Goal: Task Accomplishment & Management: Manage account settings

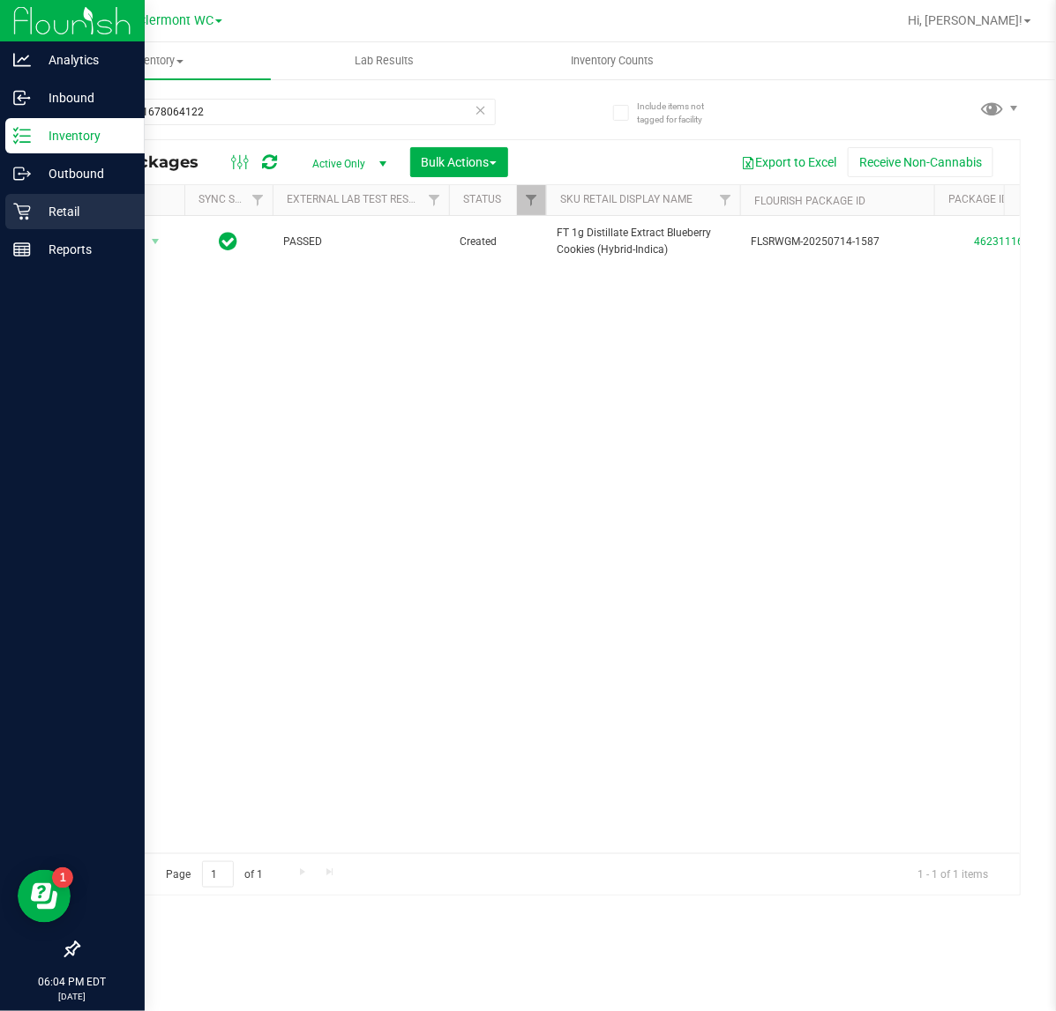
click at [63, 217] on p "Retail" at bounding box center [84, 211] width 106 height 21
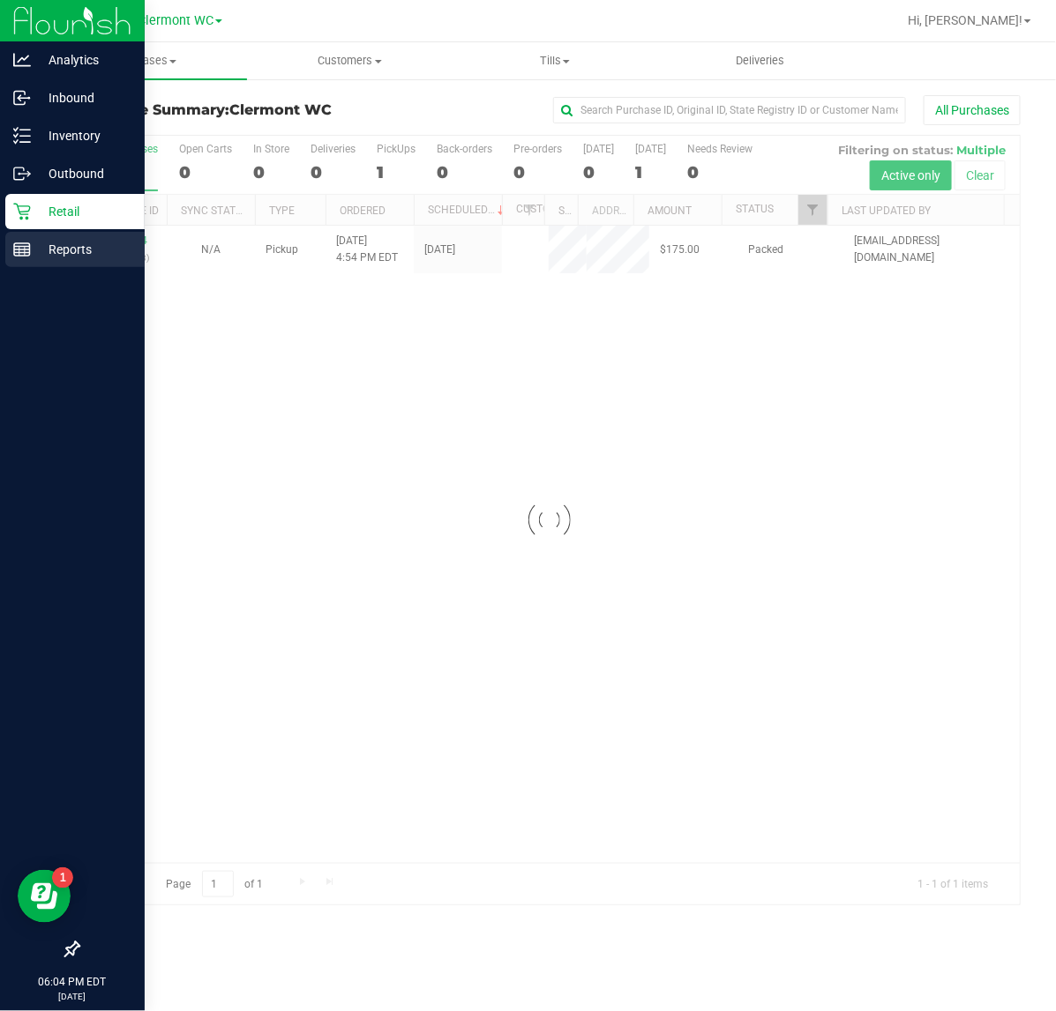
click at [60, 253] on p "Reports" at bounding box center [84, 249] width 106 height 21
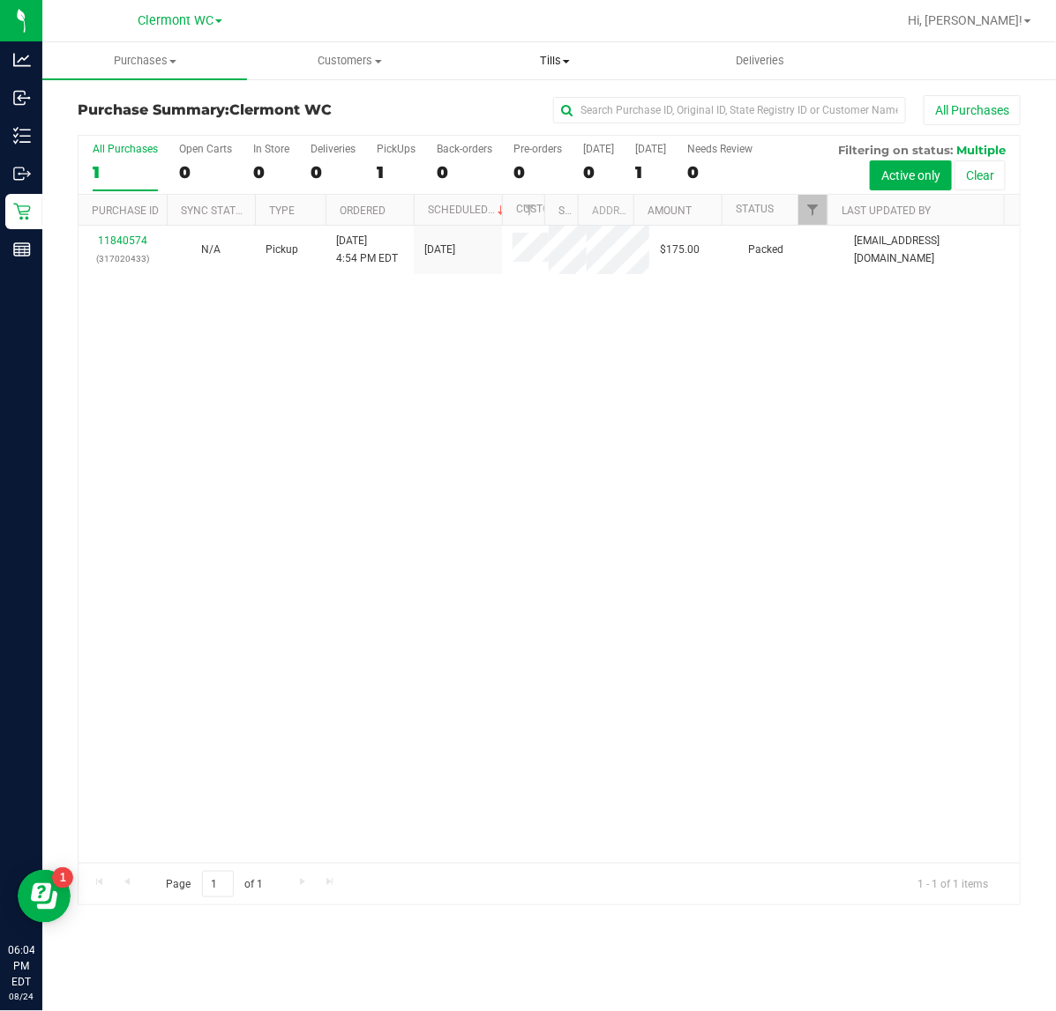
click at [566, 55] on span "Tills" at bounding box center [554, 61] width 203 height 16
click at [503, 108] on span "Manage tills" at bounding box center [511, 106] width 119 height 15
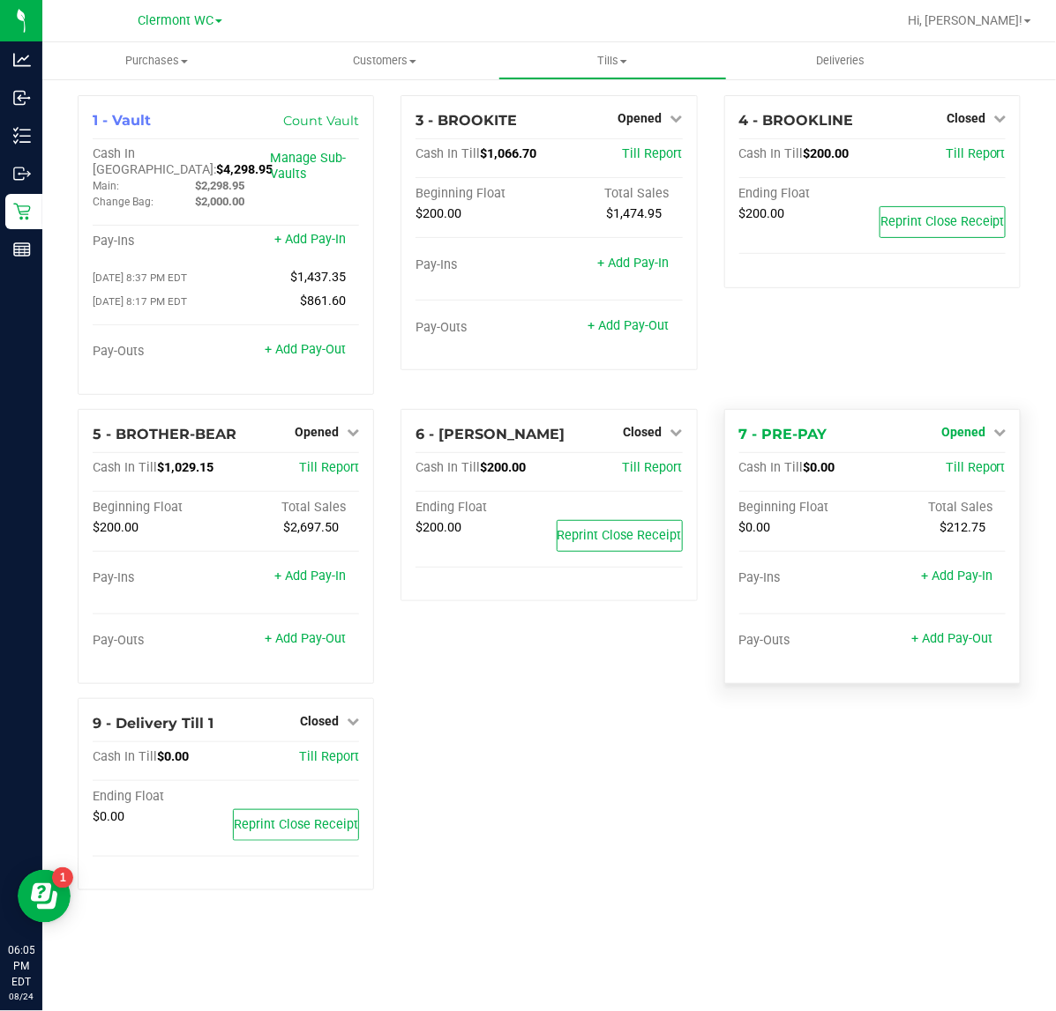
click at [963, 425] on span "Opened" at bounding box center [963, 432] width 44 height 14
click at [966, 461] on link "Close Till" at bounding box center [965, 468] width 48 height 14
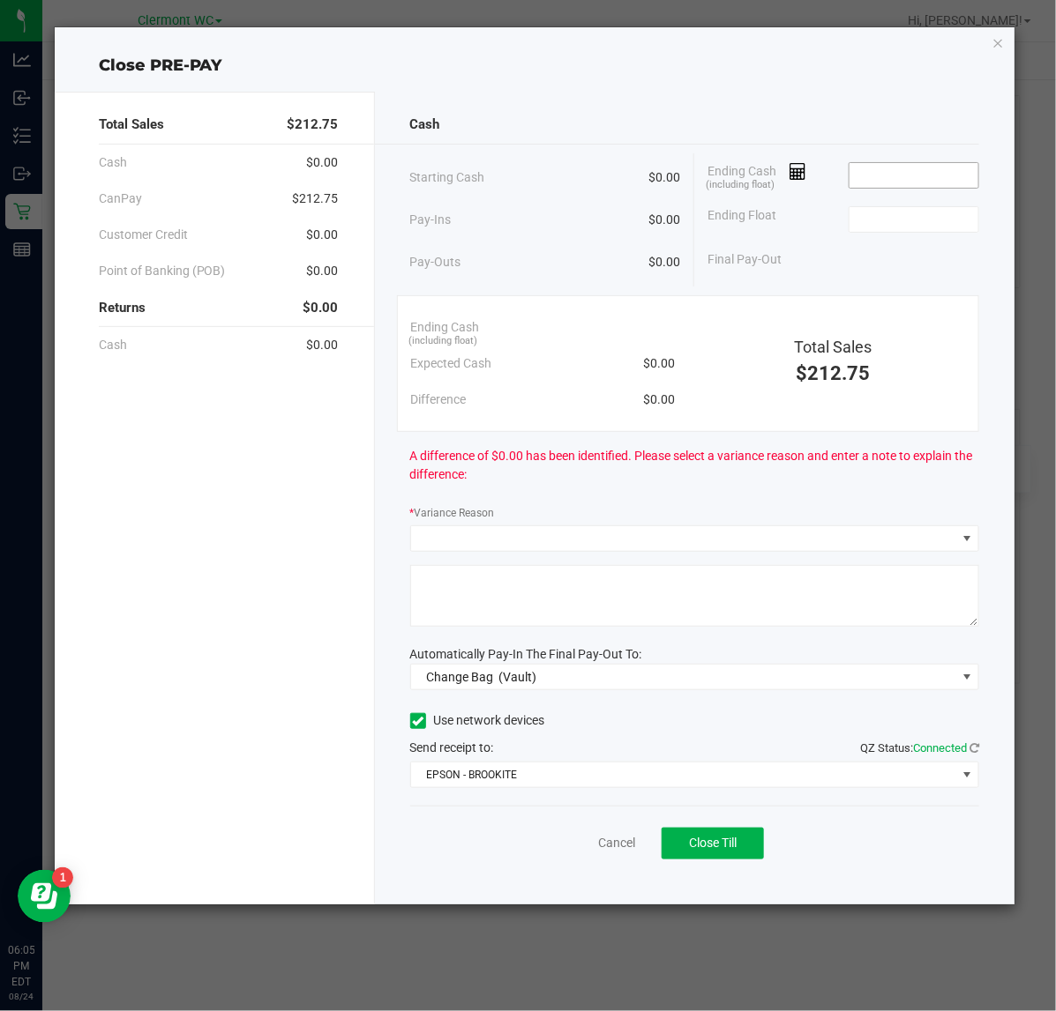
click at [891, 181] on input at bounding box center [914, 175] width 130 height 25
type input "$0.00"
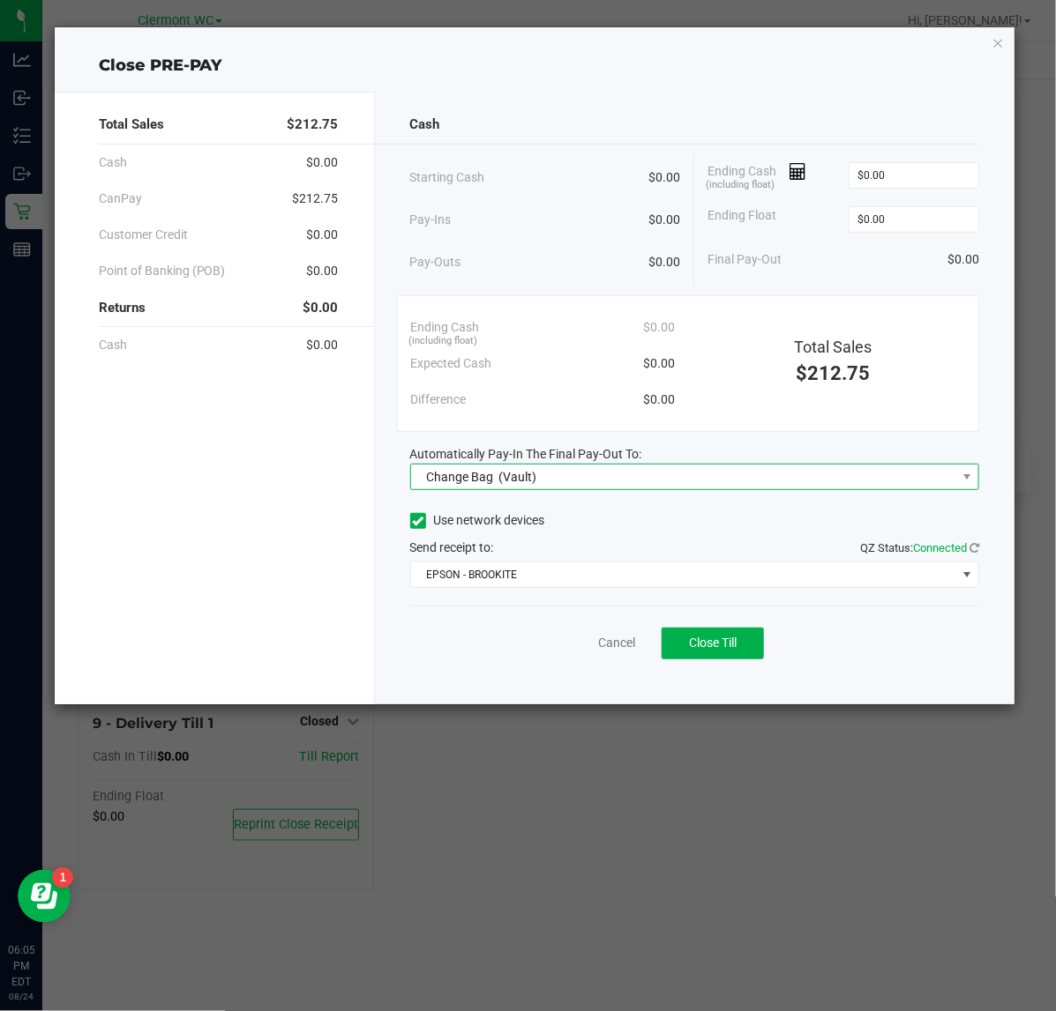
type input "$0.00"
click at [688, 464] on span "Change Bag (Vault)" at bounding box center [695, 477] width 570 height 26
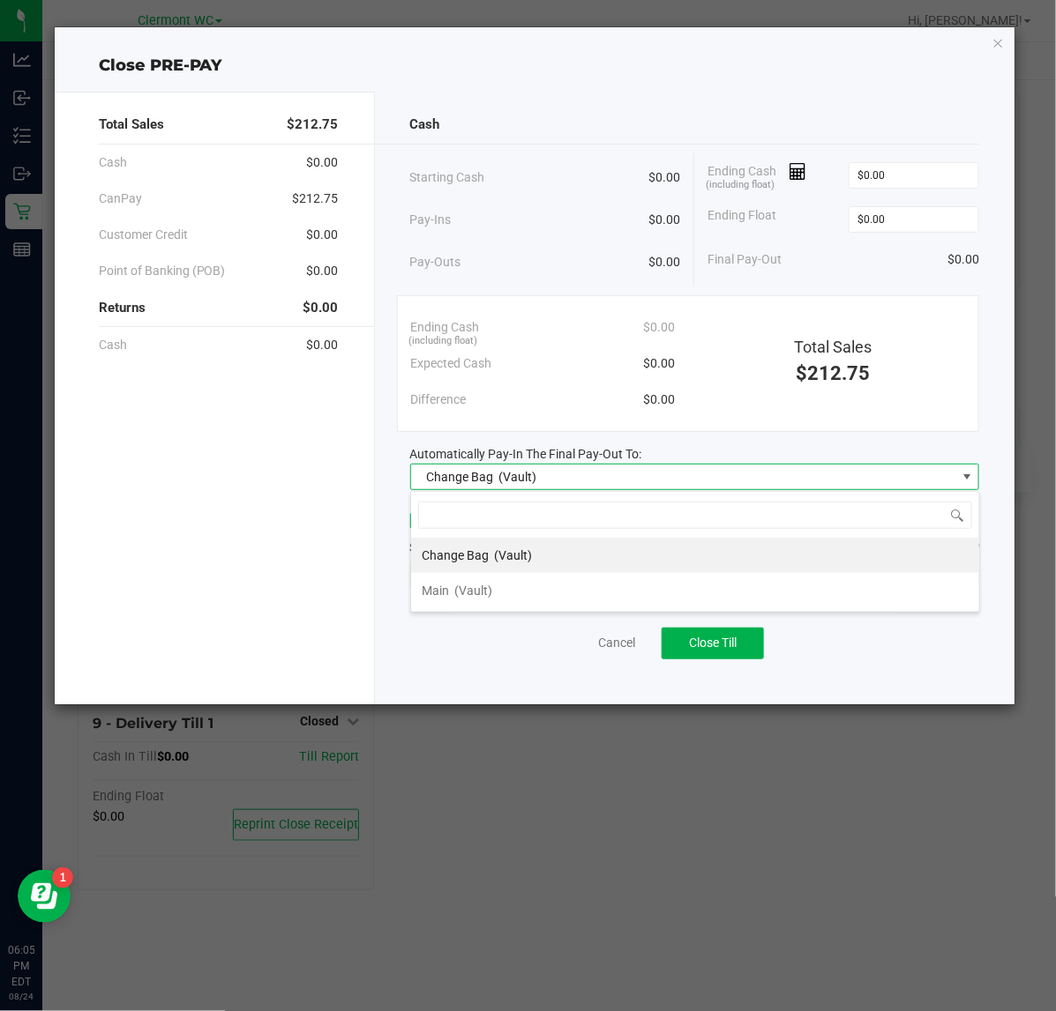
scroll to position [27, 569]
click at [675, 576] on li "Main (Vault)" at bounding box center [695, 590] width 568 height 35
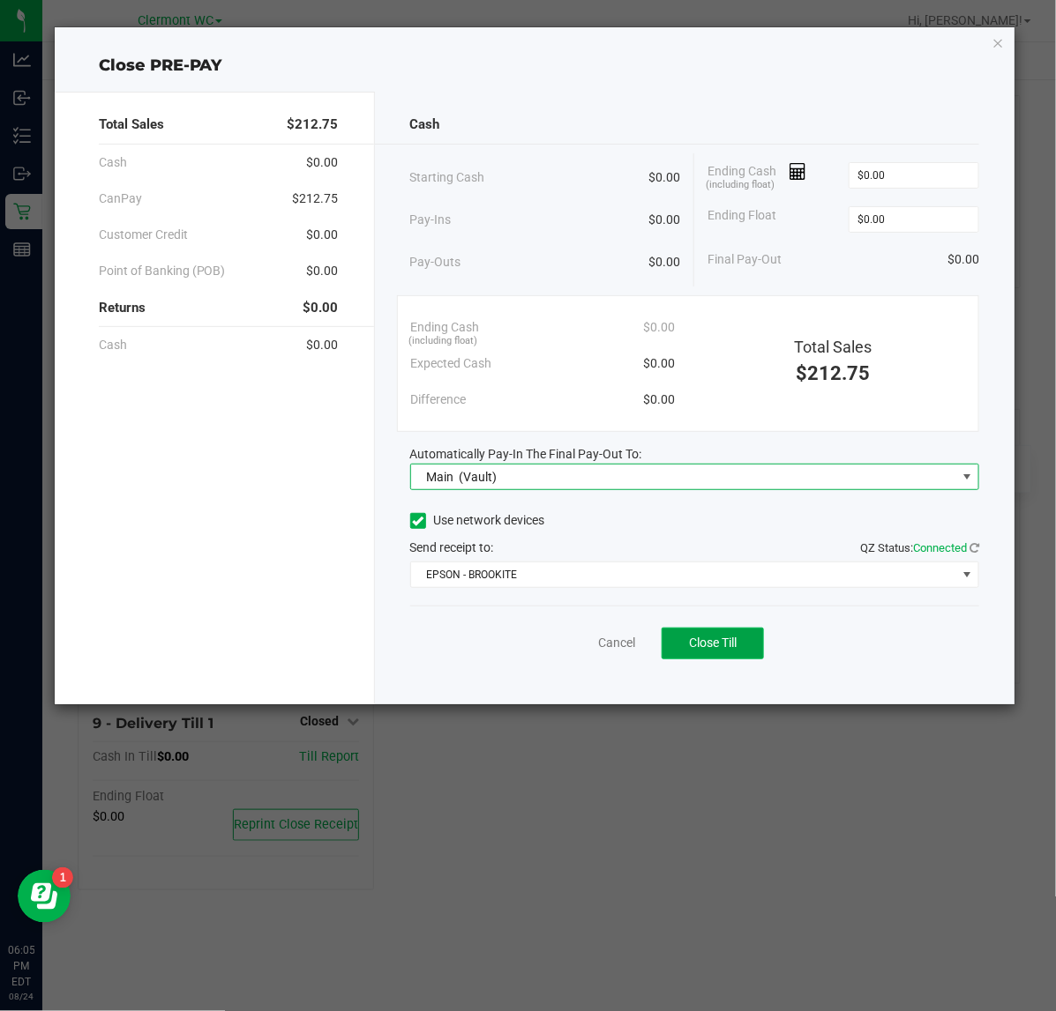
click at [690, 633] on button "Close Till" at bounding box center [712, 644] width 102 height 32
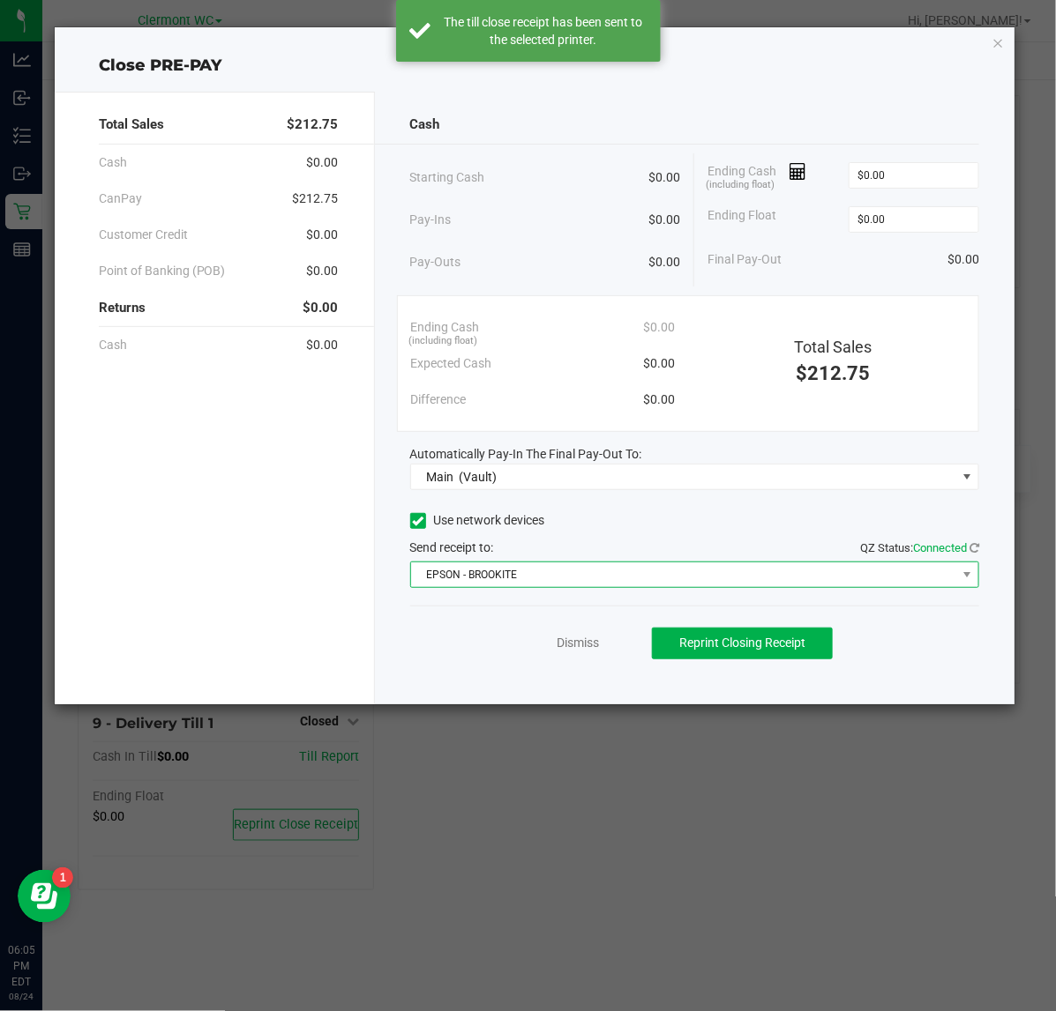
click at [856, 574] on span "EPSON - BROOKITE" at bounding box center [684, 575] width 546 height 25
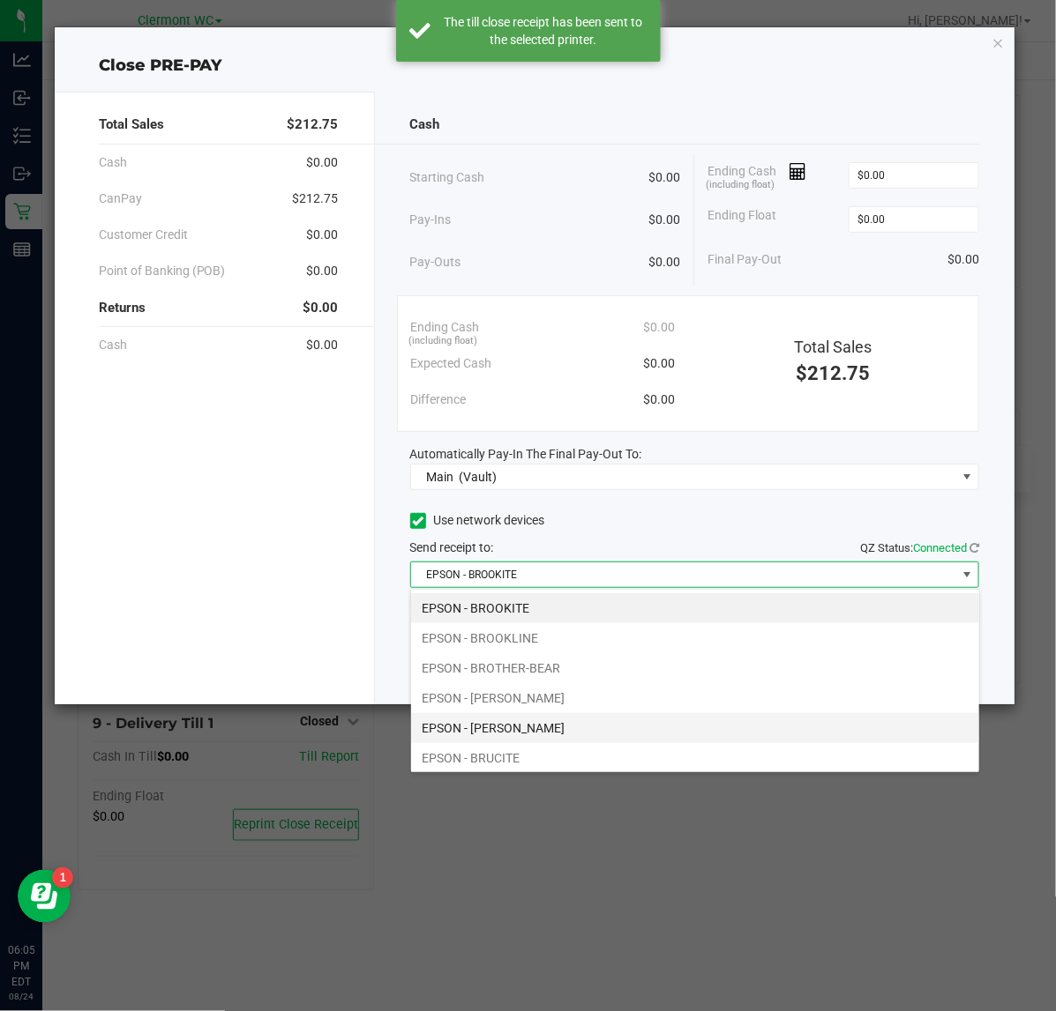
click at [645, 721] on li "EPSON - [PERSON_NAME]" at bounding box center [695, 728] width 568 height 30
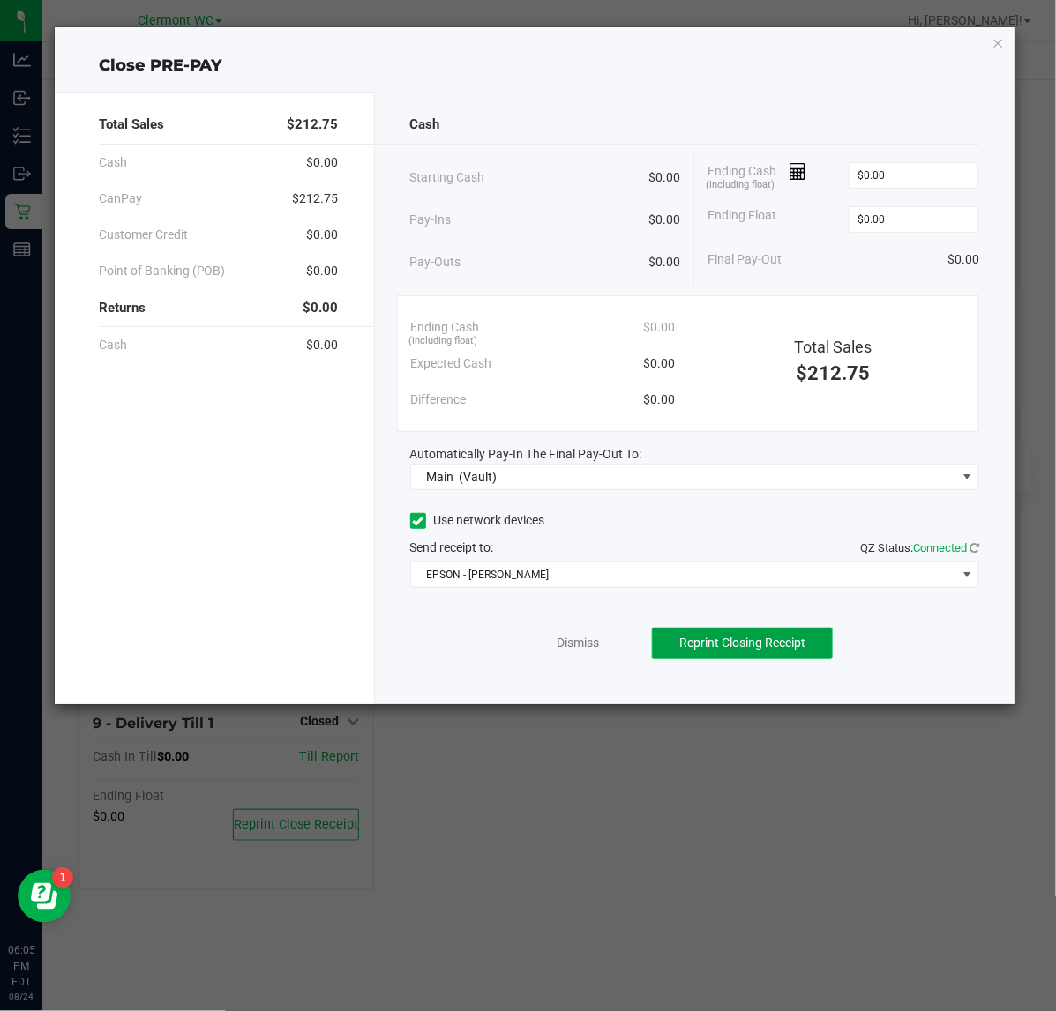
click at [751, 640] on span "Reprint Closing Receipt" at bounding box center [742, 643] width 126 height 14
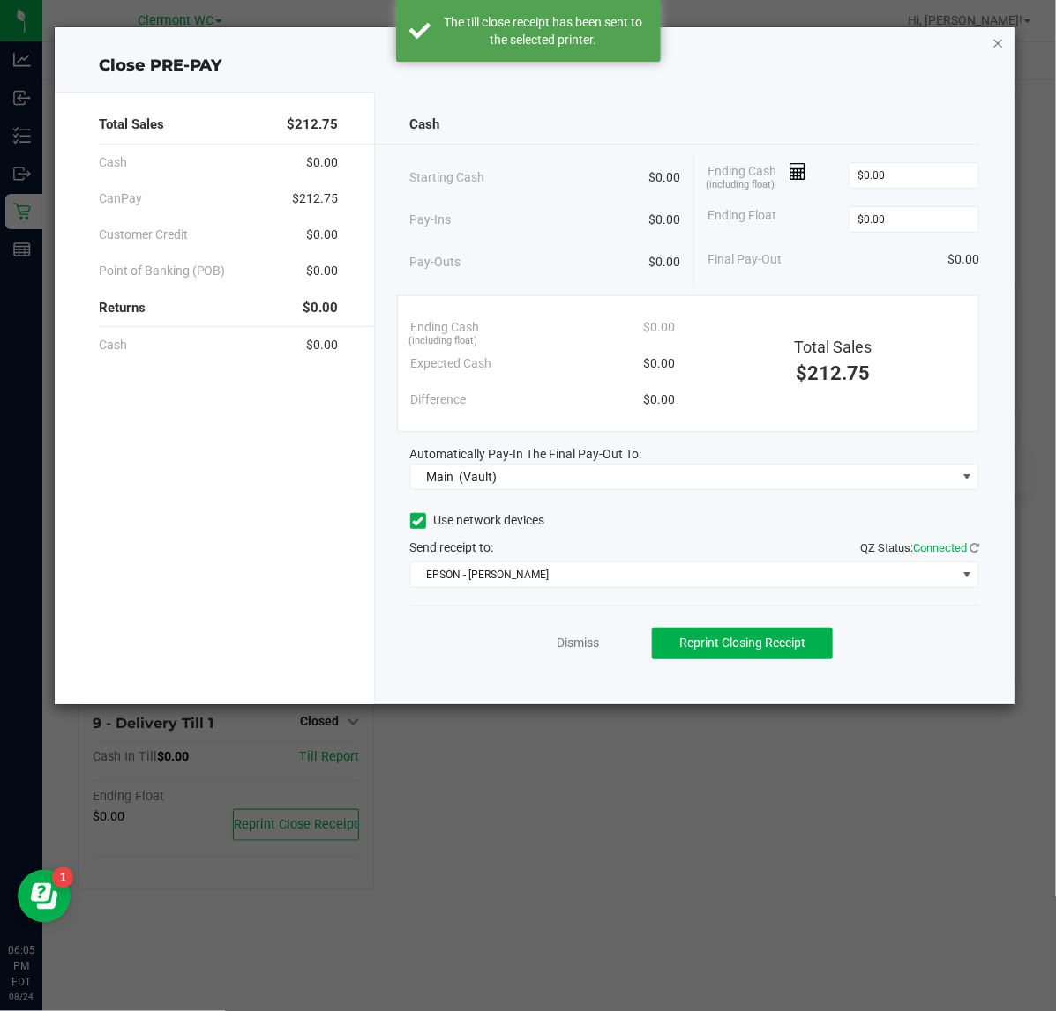
click at [994, 41] on icon "button" at bounding box center [998, 42] width 12 height 21
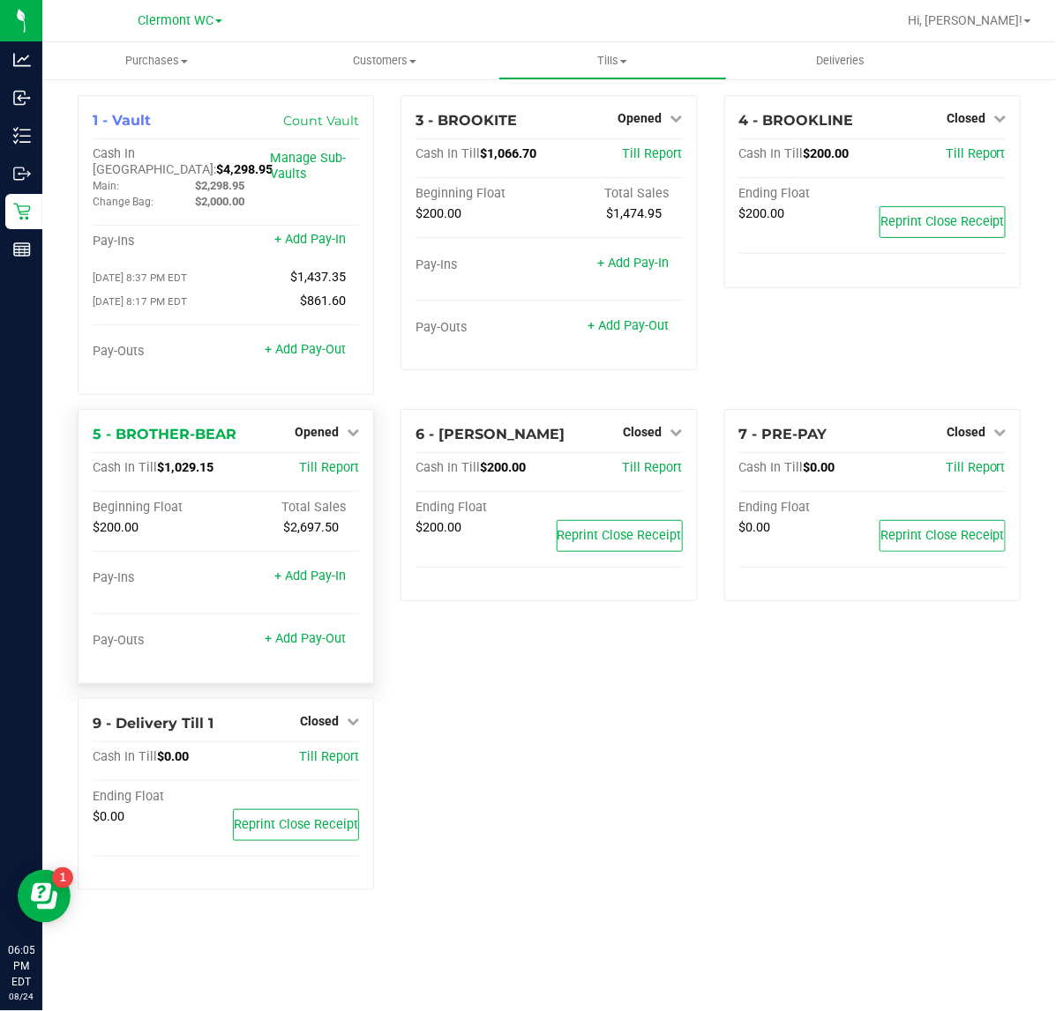
click at [315, 422] on div "Opened" at bounding box center [327, 432] width 64 height 21
click at [313, 425] on span "Opened" at bounding box center [317, 432] width 44 height 14
click at [310, 461] on link "Close Till" at bounding box center [319, 468] width 48 height 14
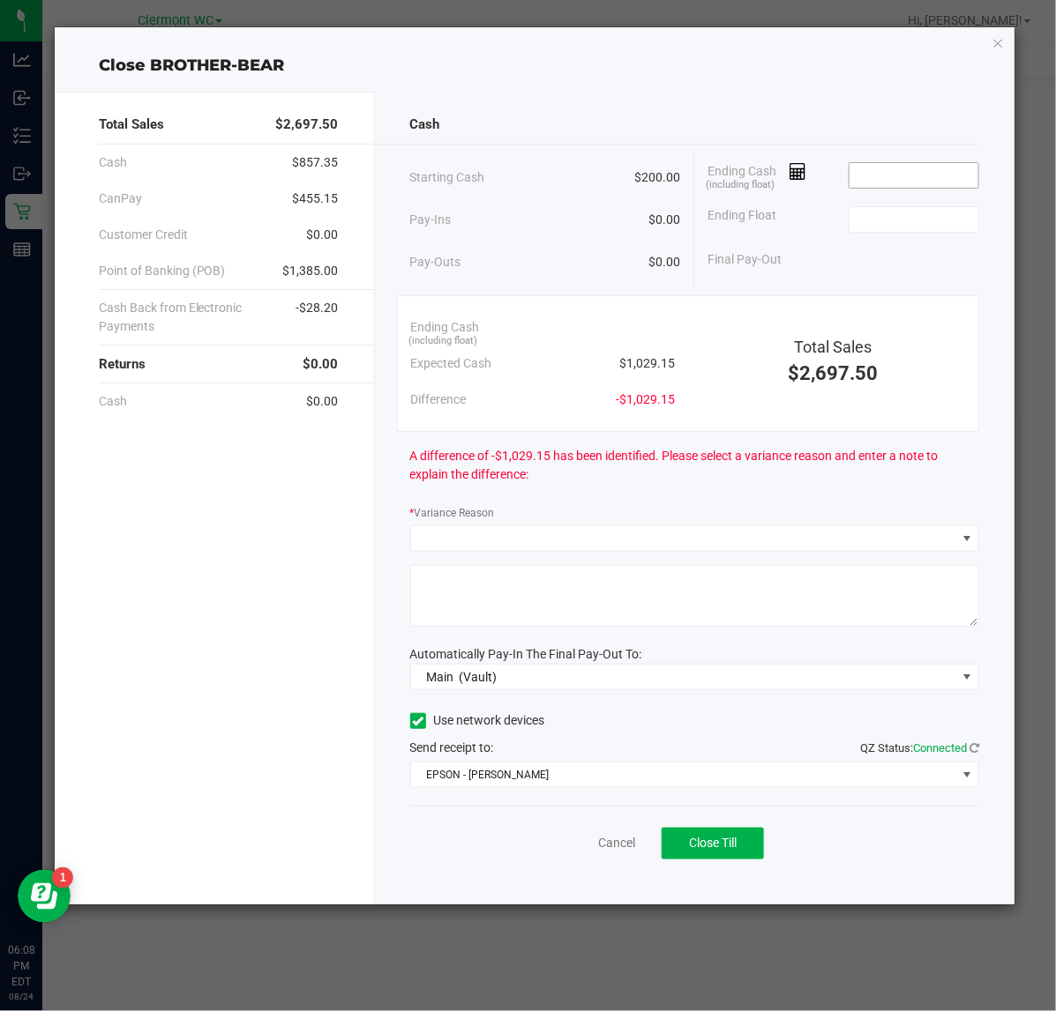
click at [896, 175] on input at bounding box center [914, 175] width 130 height 25
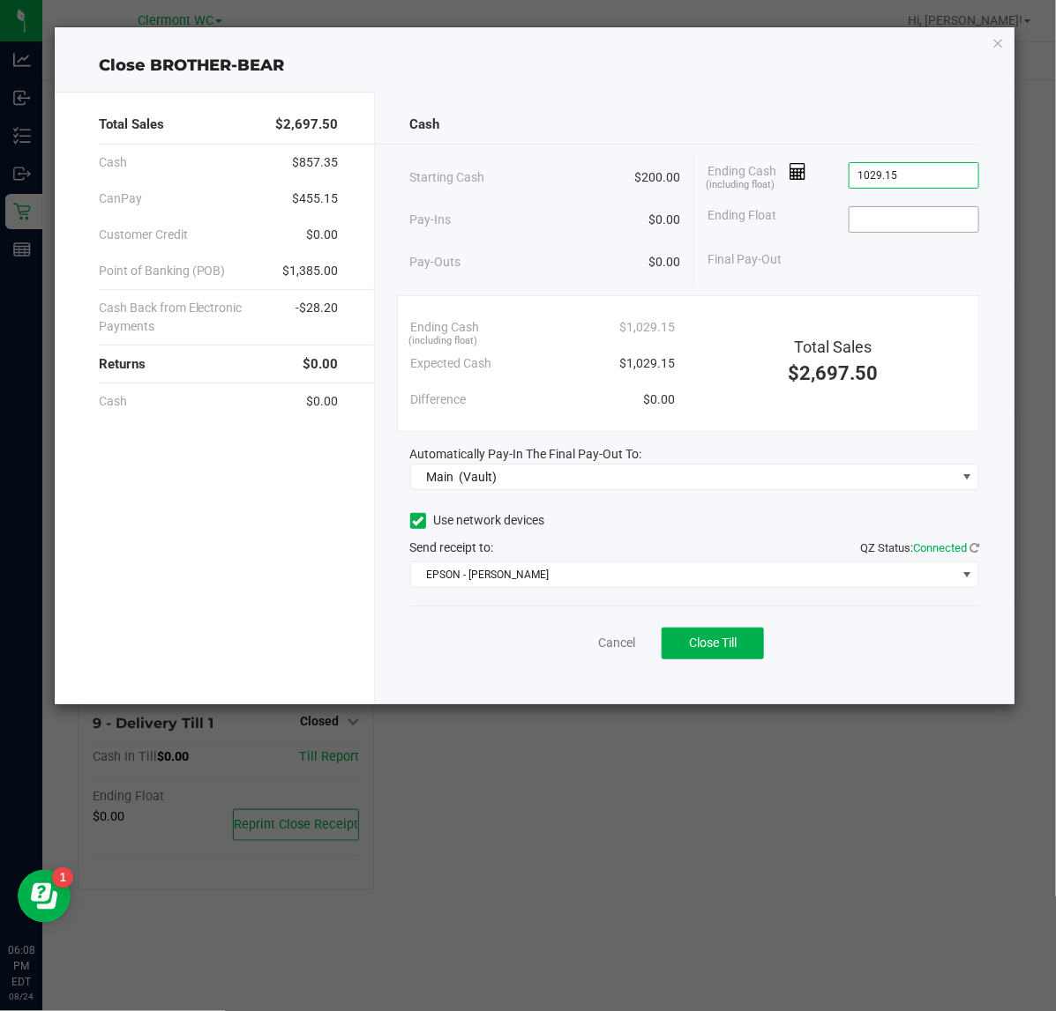
type input "$1,029.15"
click at [878, 230] on input at bounding box center [914, 219] width 130 height 25
click at [720, 649] on span "Close Till" at bounding box center [713, 643] width 48 height 14
type input "$200.00"
click at [578, 636] on link "Dismiss" at bounding box center [577, 643] width 42 height 19
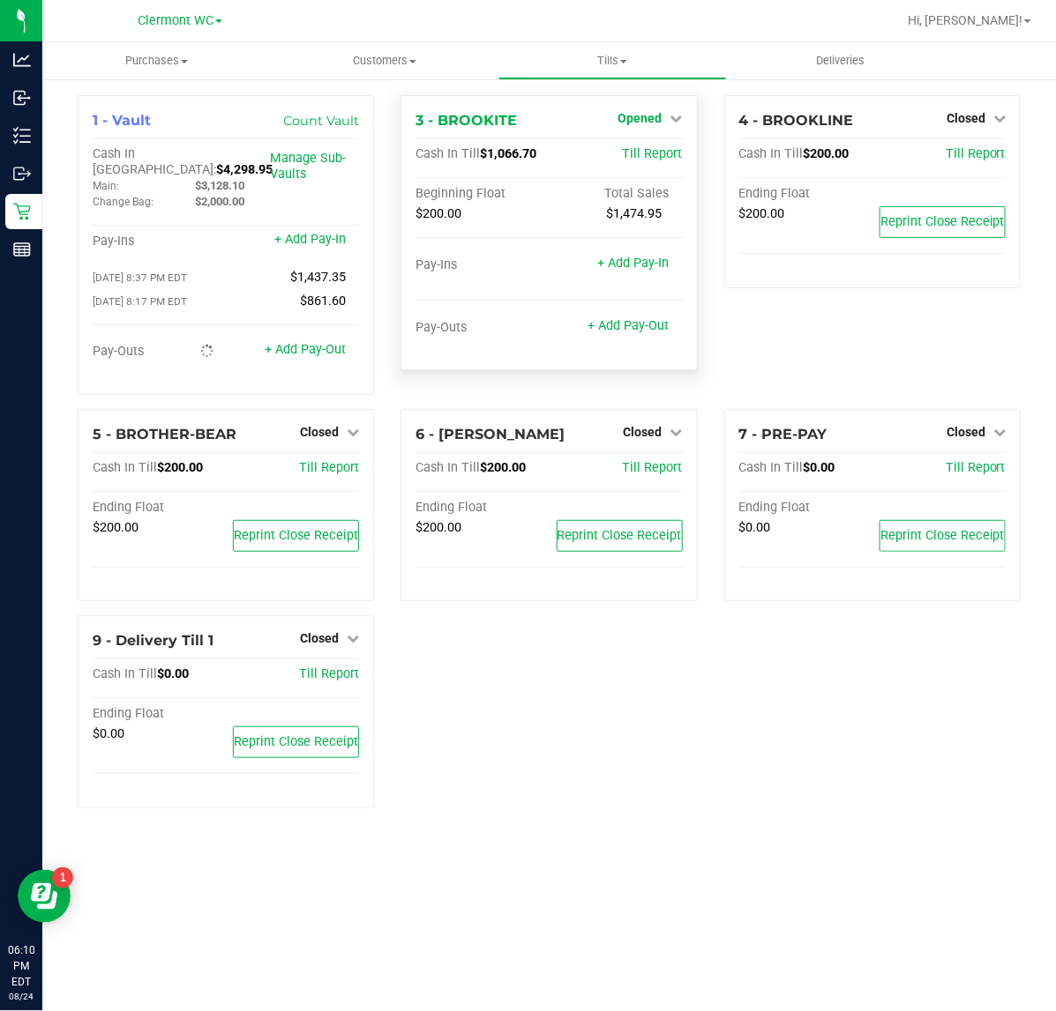
click at [631, 121] on span "Opened" at bounding box center [640, 118] width 44 height 14
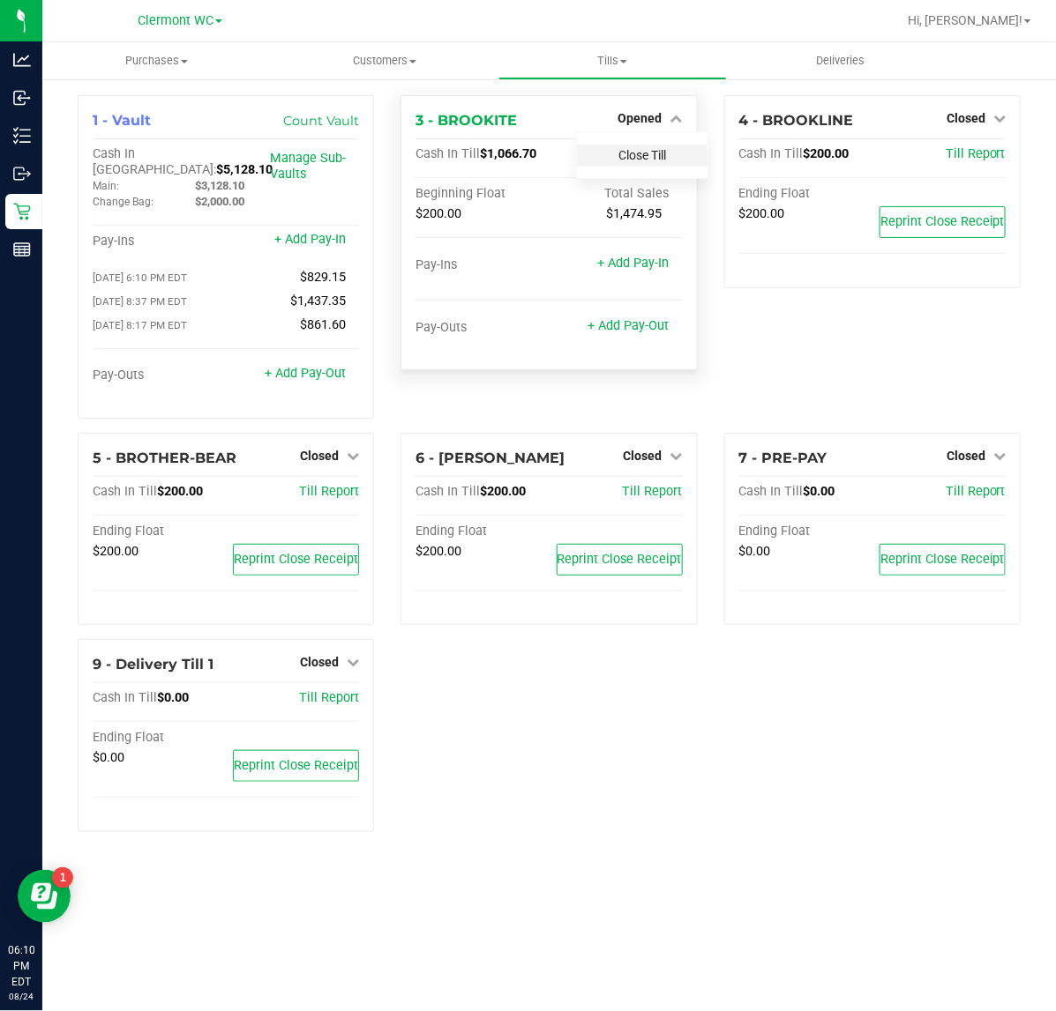
click at [639, 156] on link "Close Till" at bounding box center [642, 155] width 48 height 14
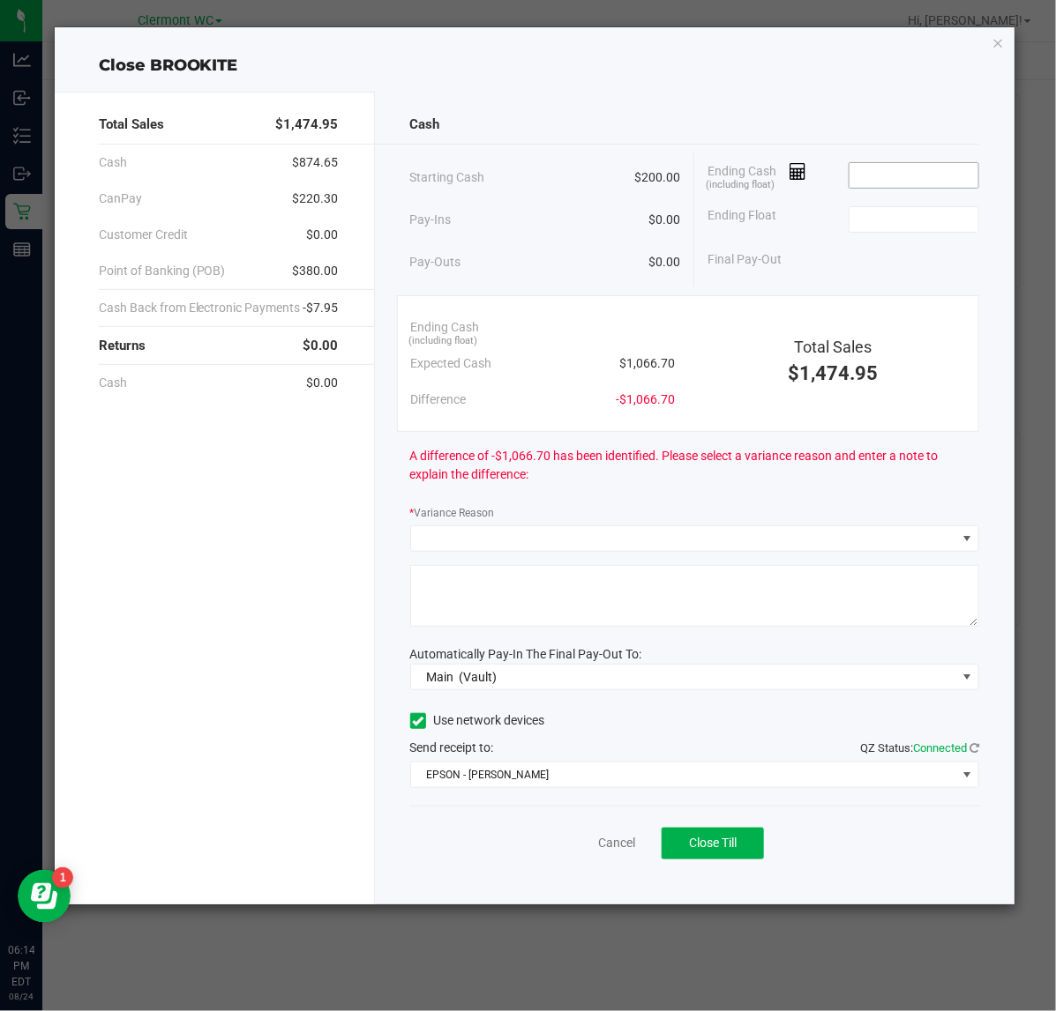
click at [879, 174] on input at bounding box center [914, 175] width 130 height 25
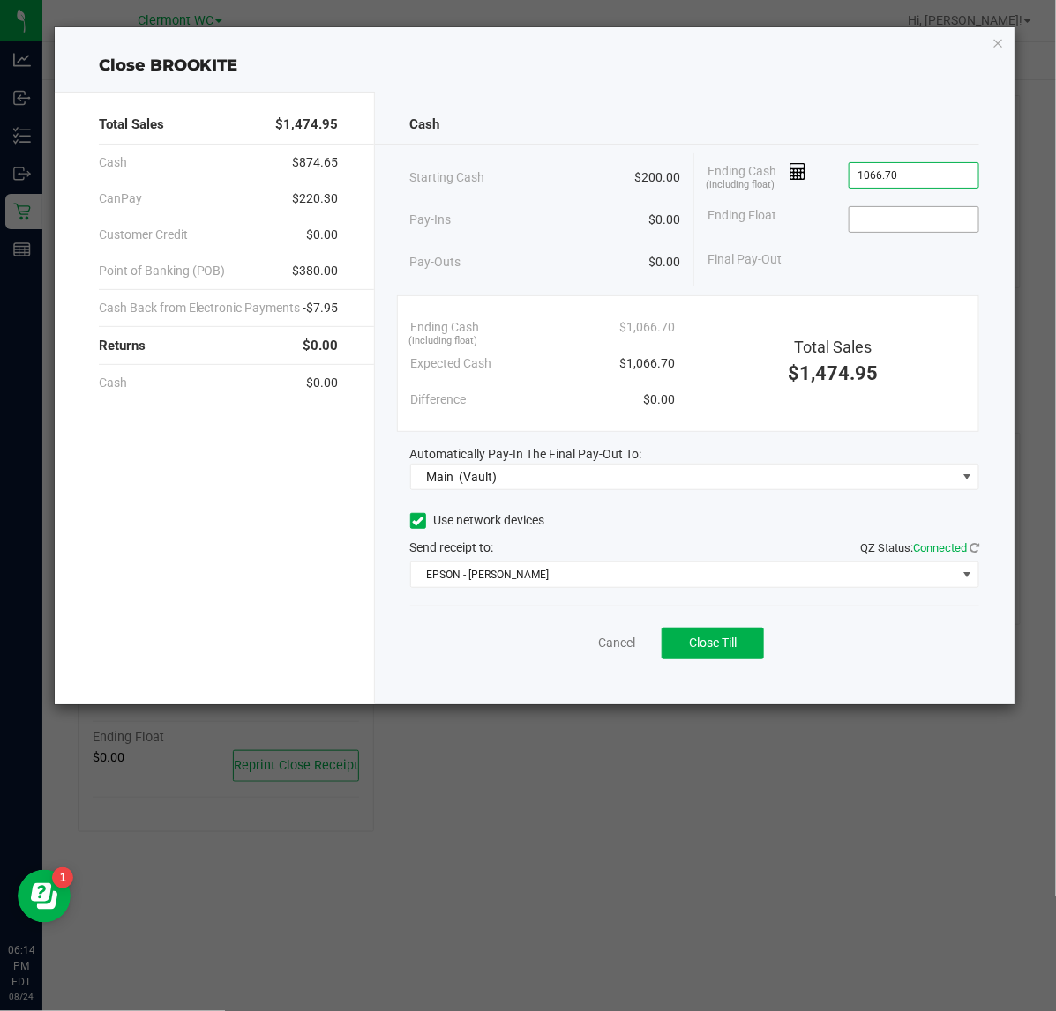
type input "$1,066.70"
click at [886, 218] on input at bounding box center [914, 219] width 130 height 25
type input "$200.00"
click at [720, 655] on button "Close Till" at bounding box center [712, 644] width 102 height 32
click at [564, 640] on link "Dismiss" at bounding box center [577, 643] width 42 height 19
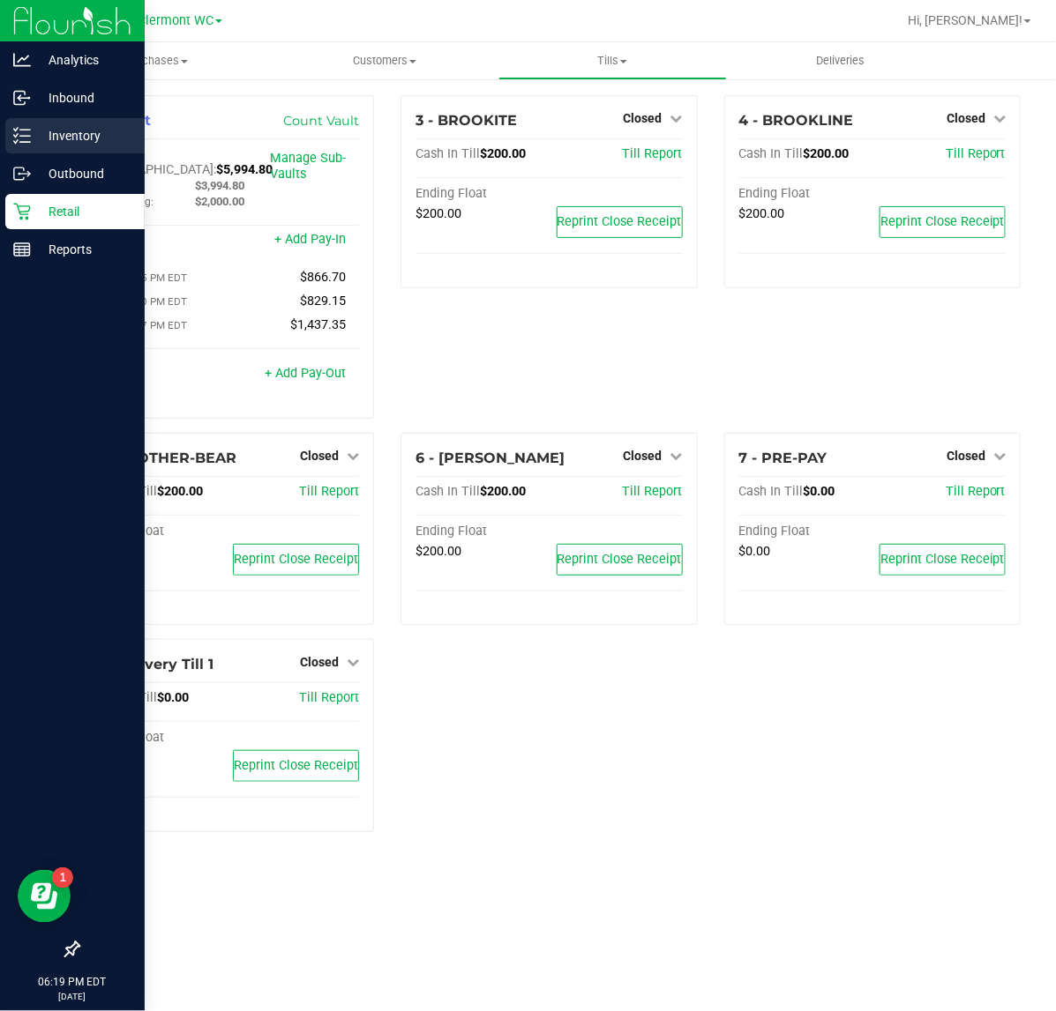
click at [53, 146] on div "Inventory" at bounding box center [74, 135] width 139 height 35
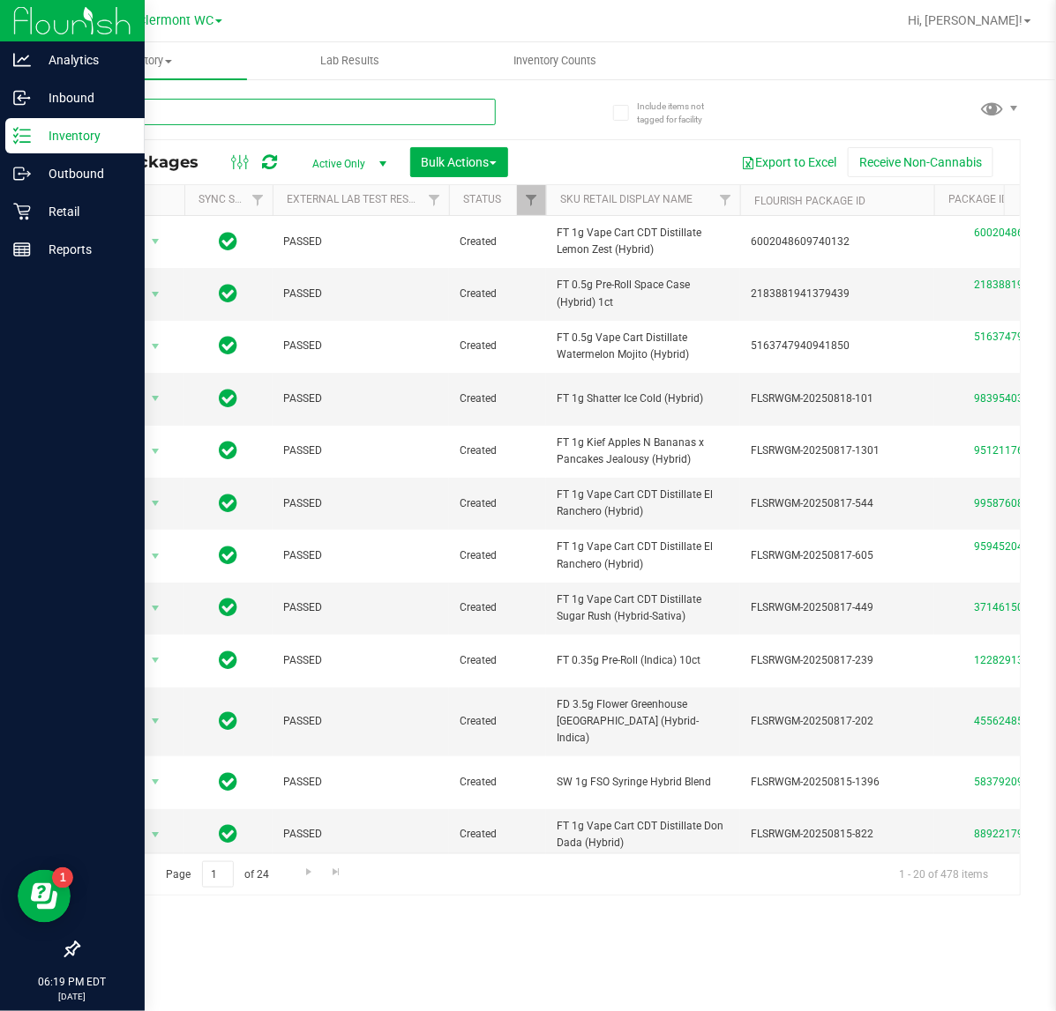
click at [256, 102] on input "text" at bounding box center [287, 112] width 418 height 26
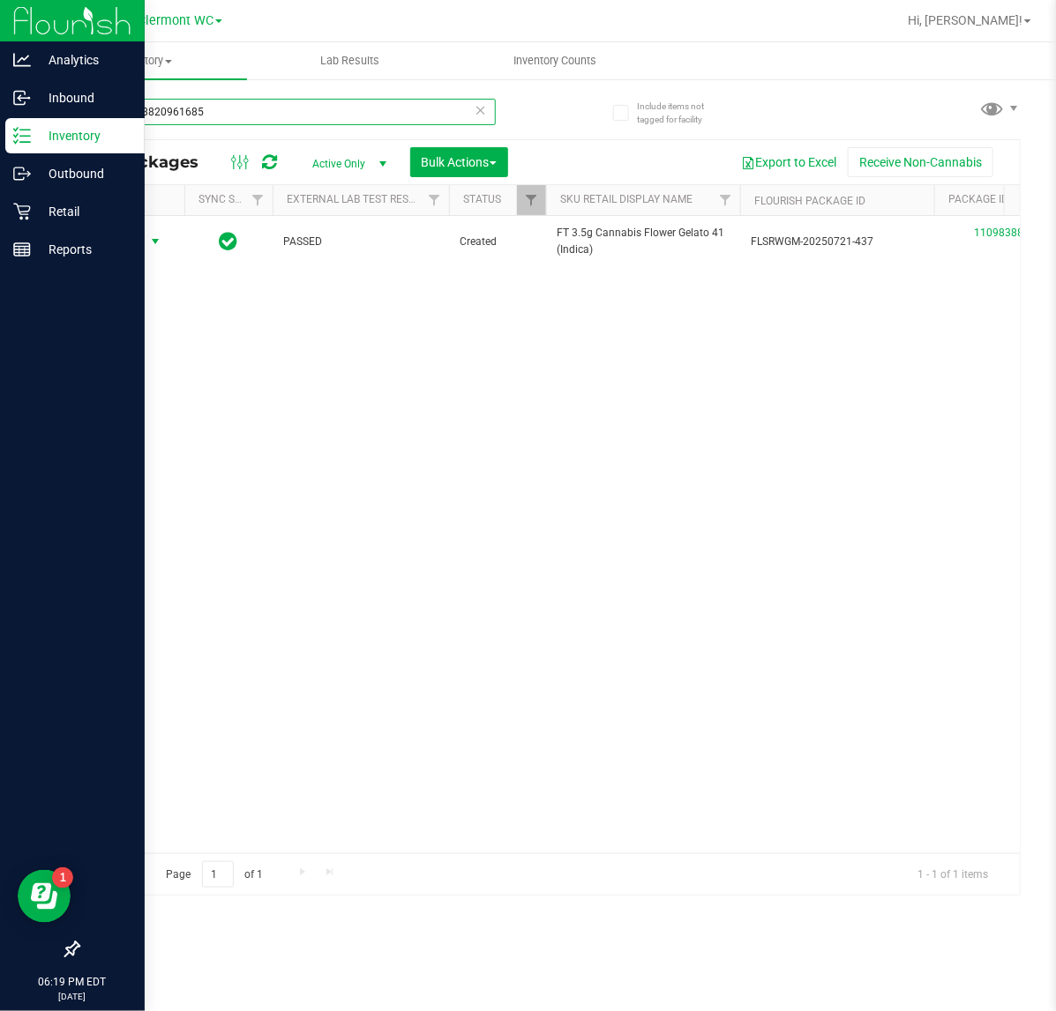
type input "1109838820961685"
click at [156, 244] on span "select" at bounding box center [155, 242] width 14 height 14
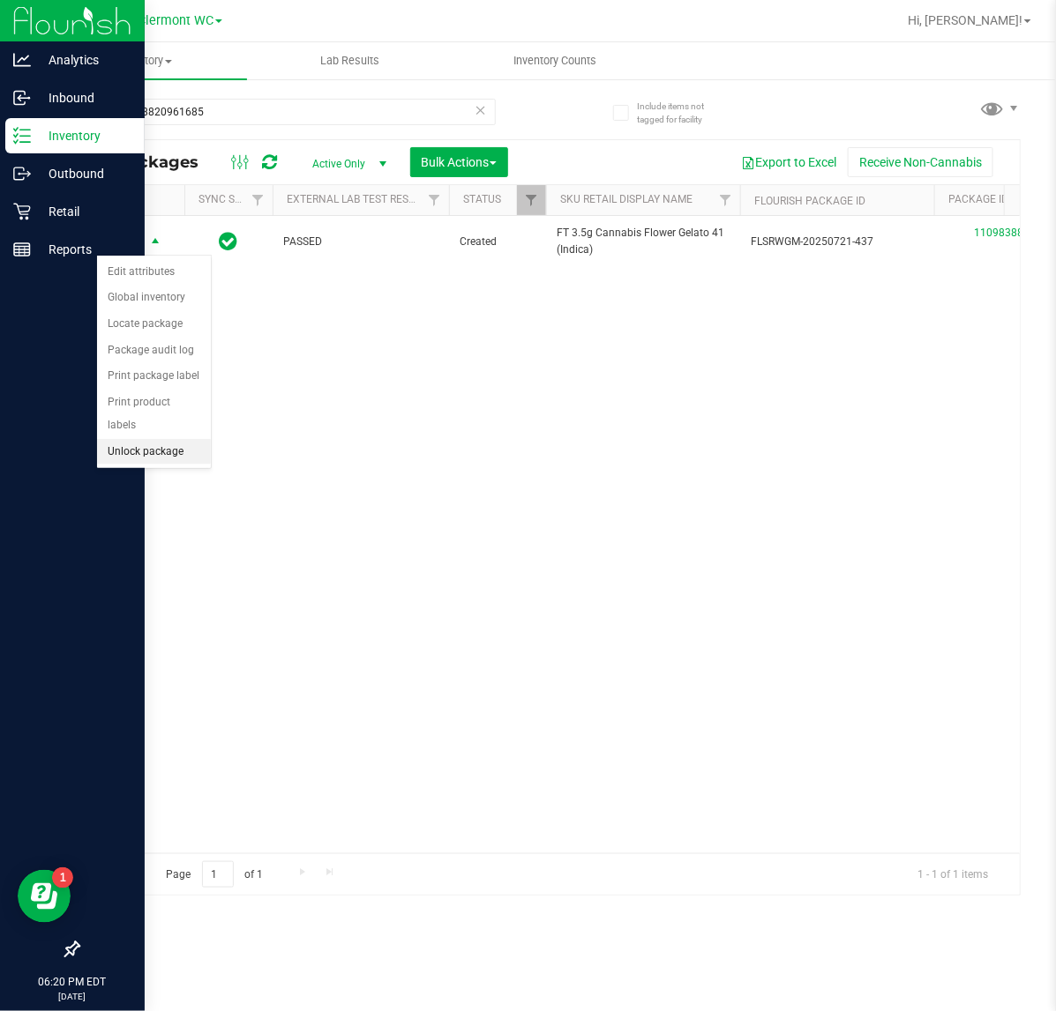
click at [128, 439] on li "Unlock package" at bounding box center [154, 452] width 114 height 26
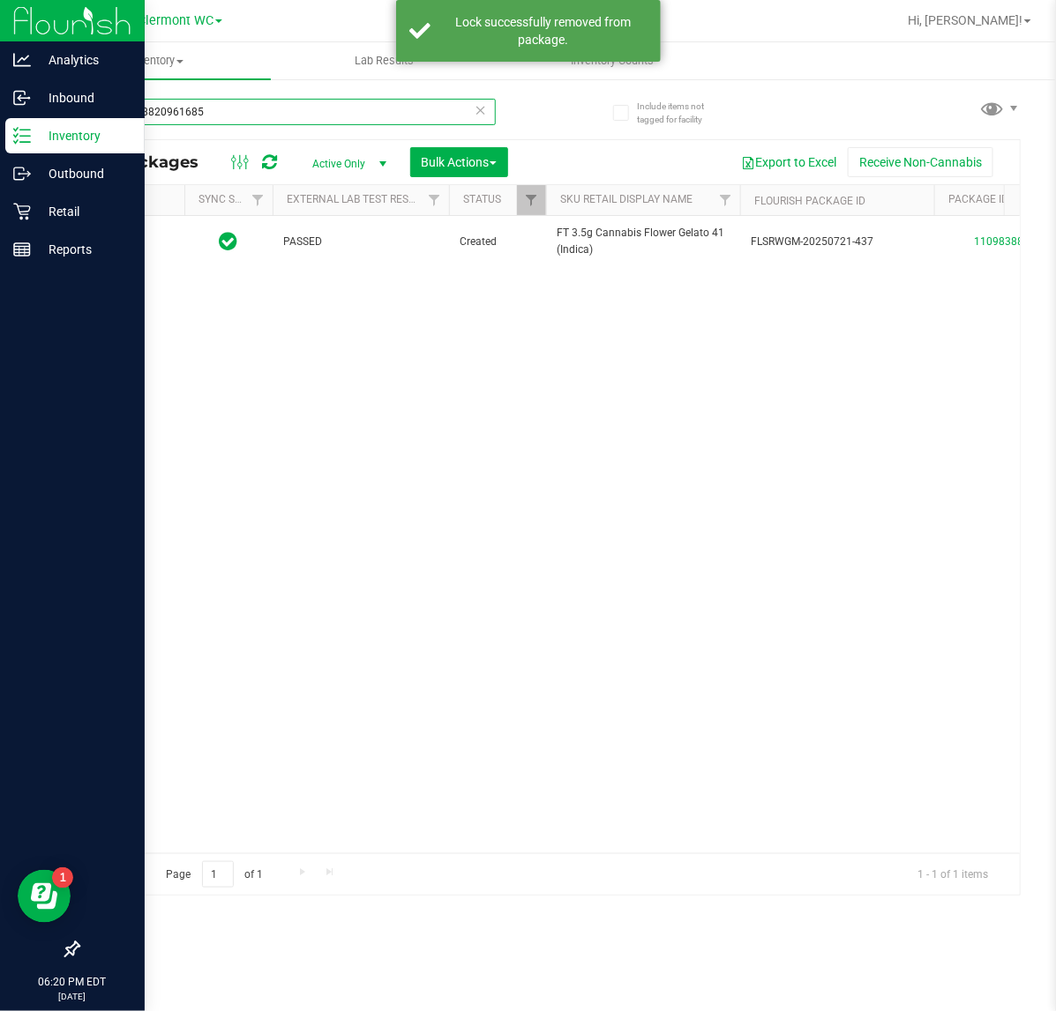
drag, startPoint x: 221, startPoint y: 111, endPoint x: -2, endPoint y: 120, distance: 223.3
click at [0, 120] on html "Analytics Inbound Inventory Outbound Retail Reports 06:20 PM EDT [DATE] 08/24 […" at bounding box center [528, 505] width 1056 height 1011
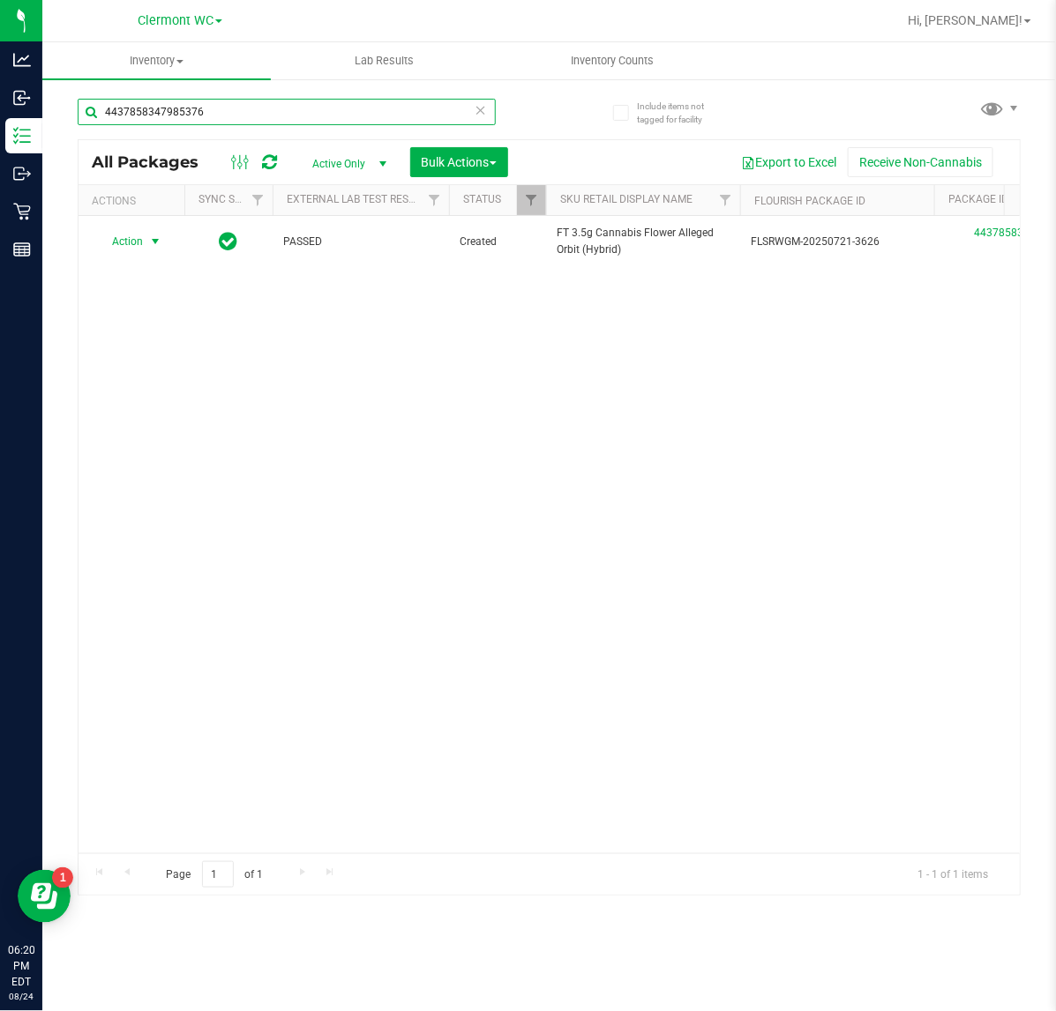
type input "4437858347985376"
click at [130, 243] on span "Action" at bounding box center [120, 241] width 48 height 25
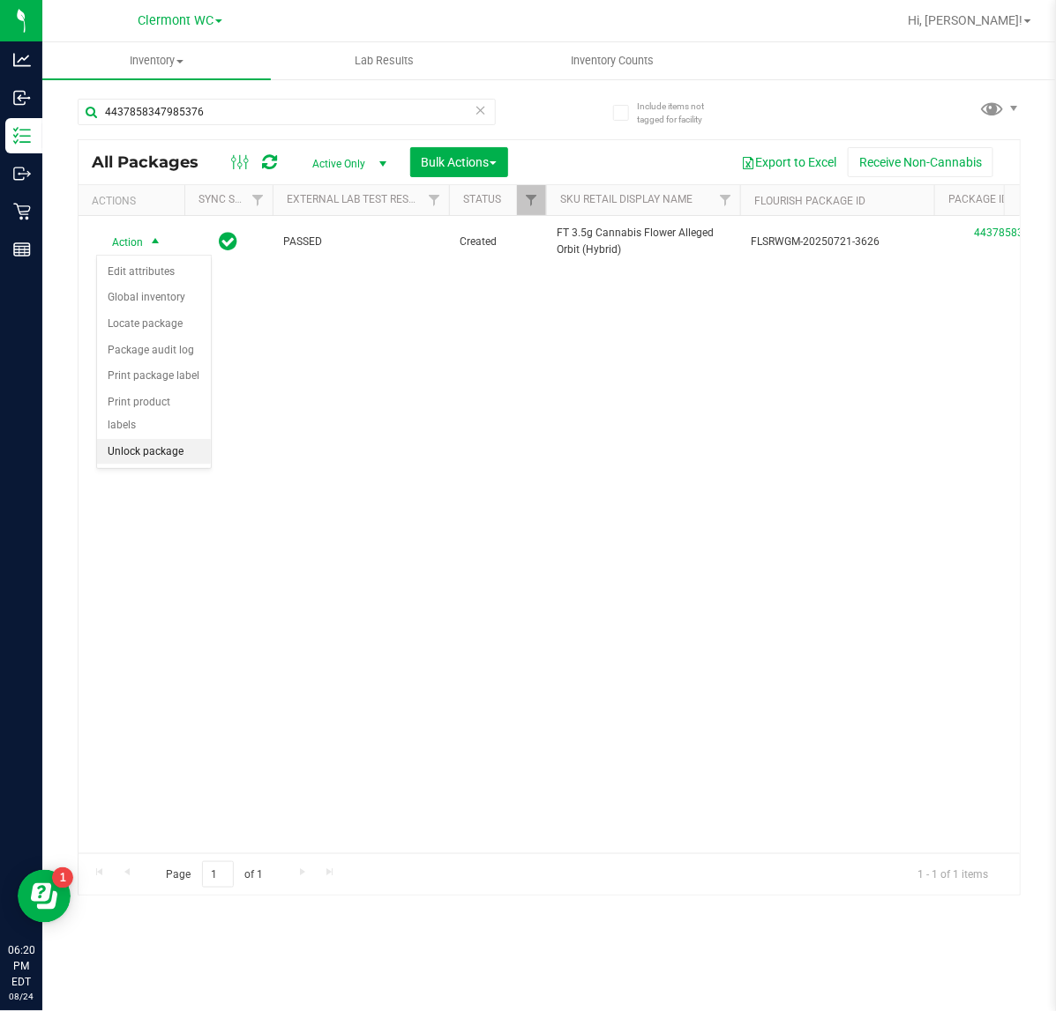
click at [160, 439] on li "Unlock package" at bounding box center [154, 452] width 114 height 26
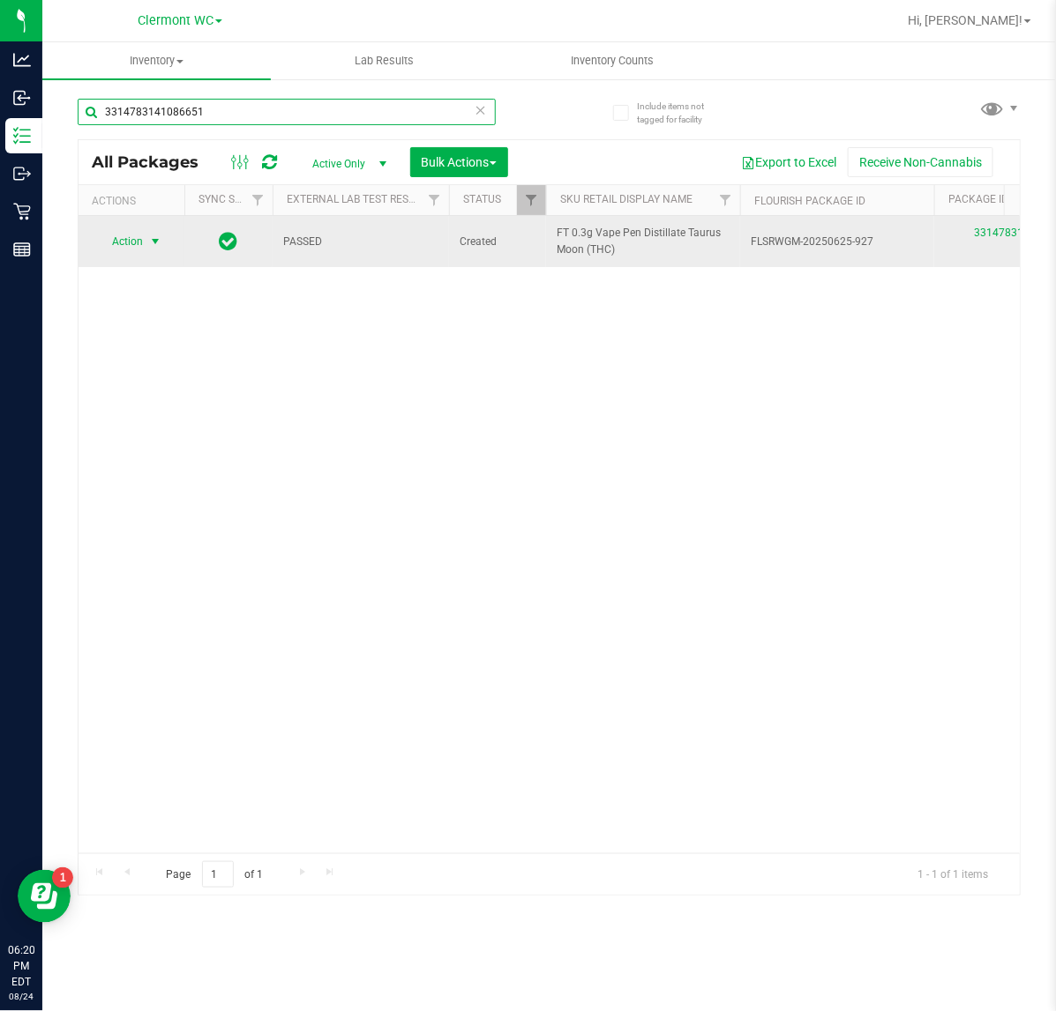
type input "3314783141086651"
click at [131, 248] on span "Action" at bounding box center [120, 241] width 48 height 25
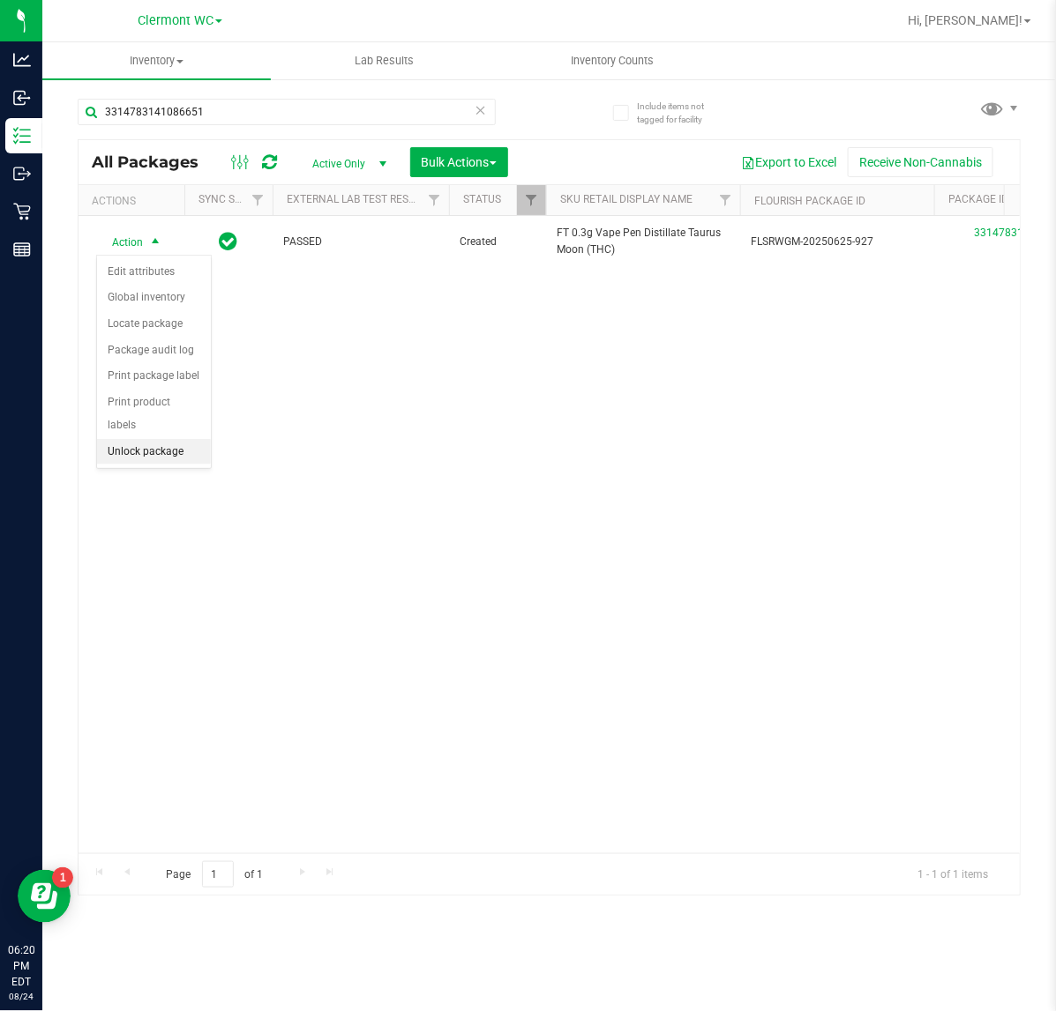
click at [108, 439] on li "Unlock package" at bounding box center [154, 452] width 114 height 26
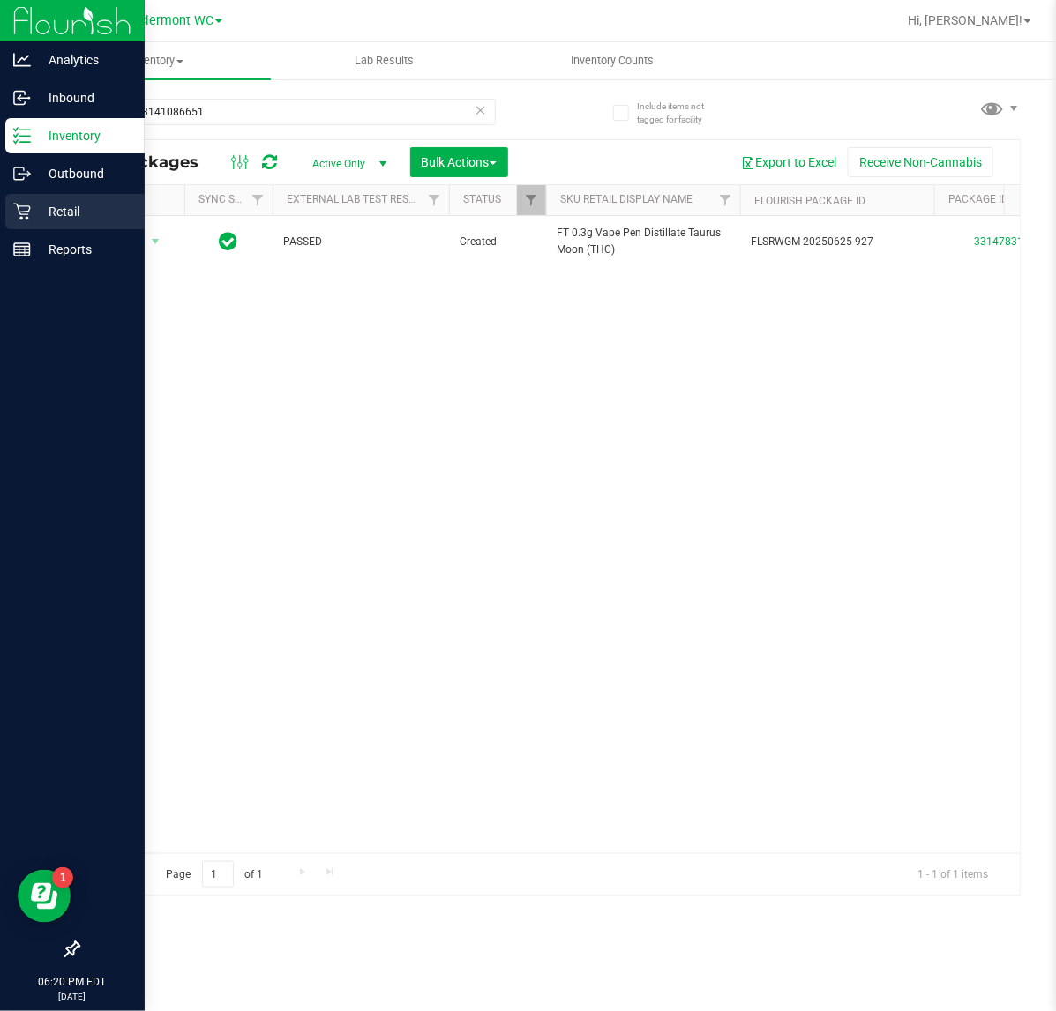
click at [28, 207] on icon at bounding box center [22, 212] width 18 height 18
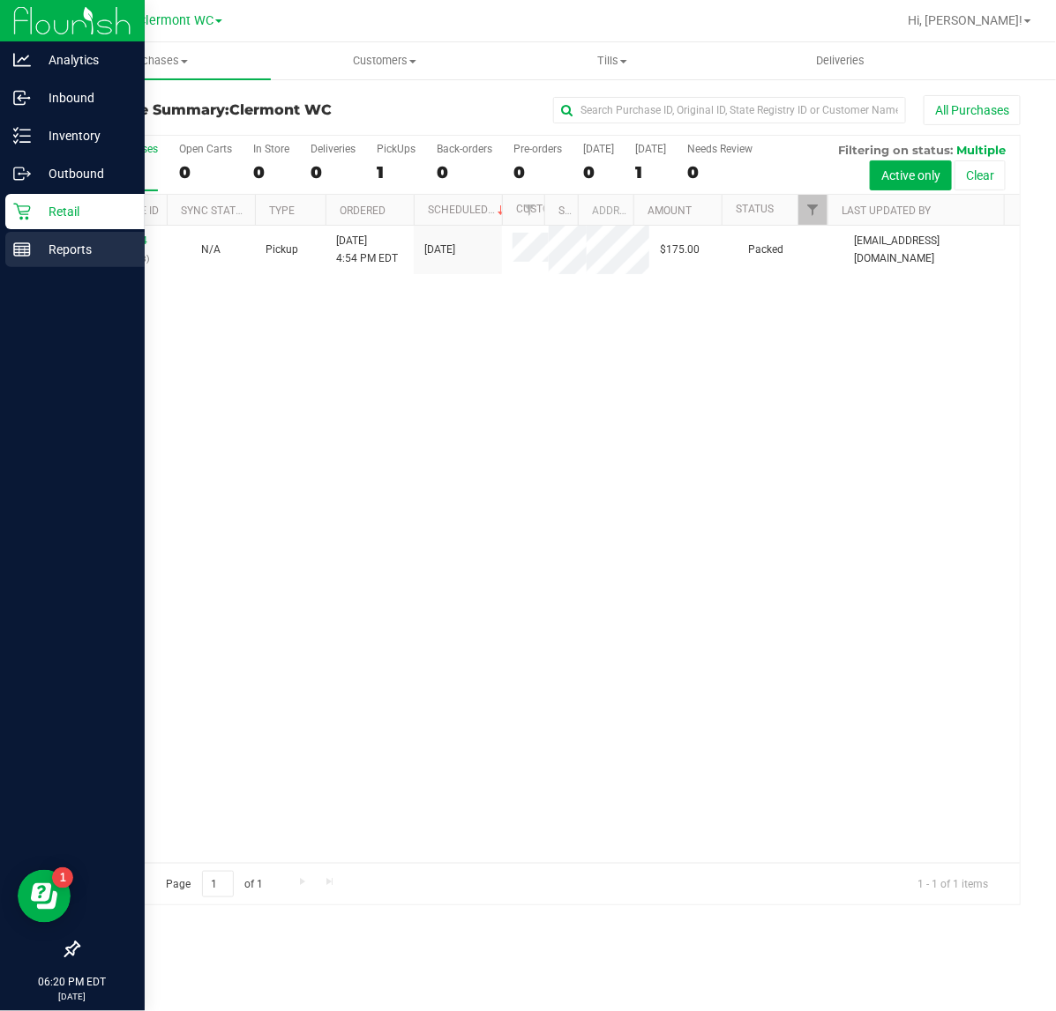
click at [47, 232] on div "Reports" at bounding box center [74, 249] width 139 height 35
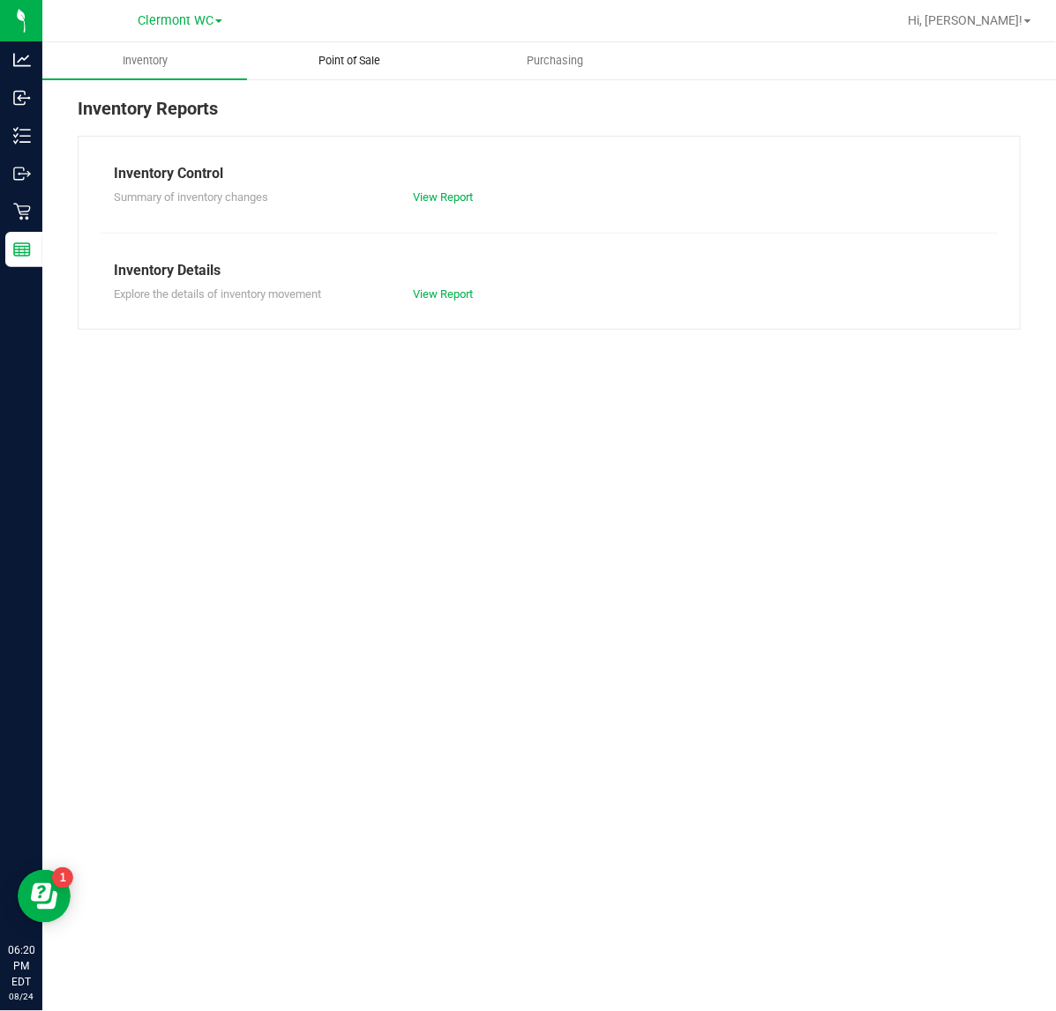
click at [328, 71] on uib-tab-heading "Point of Sale" at bounding box center [349, 60] width 203 height 35
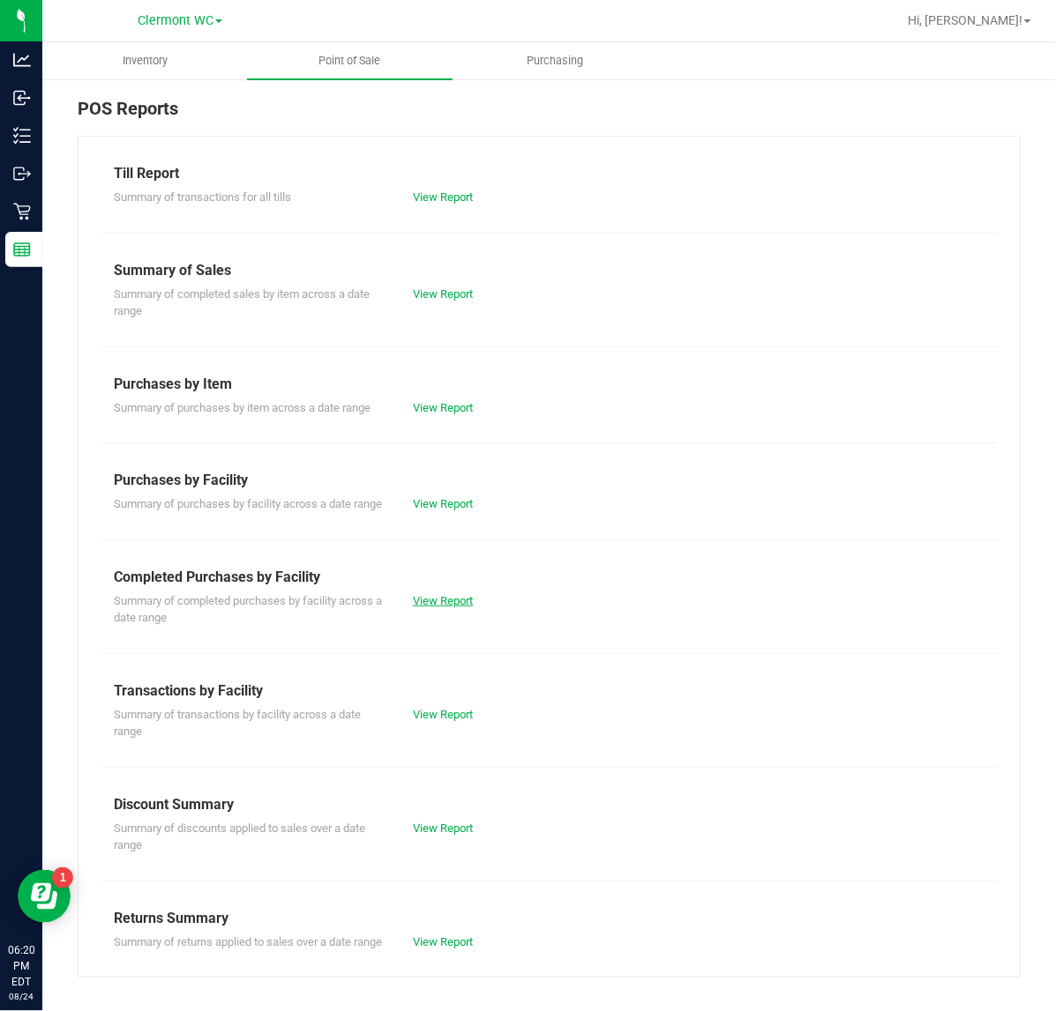
click at [430, 608] on link "View Report" at bounding box center [443, 600] width 60 height 13
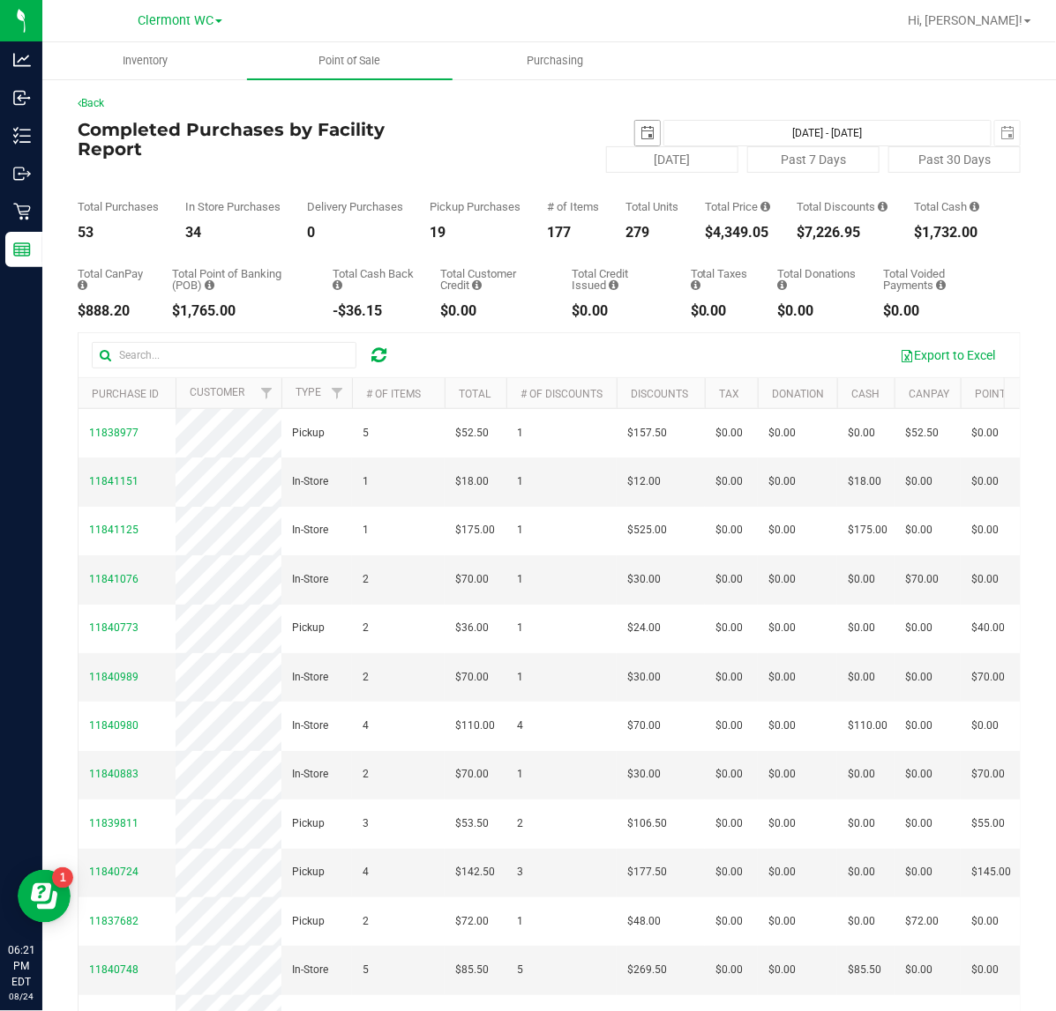
click at [640, 133] on span "select" at bounding box center [647, 133] width 14 height 14
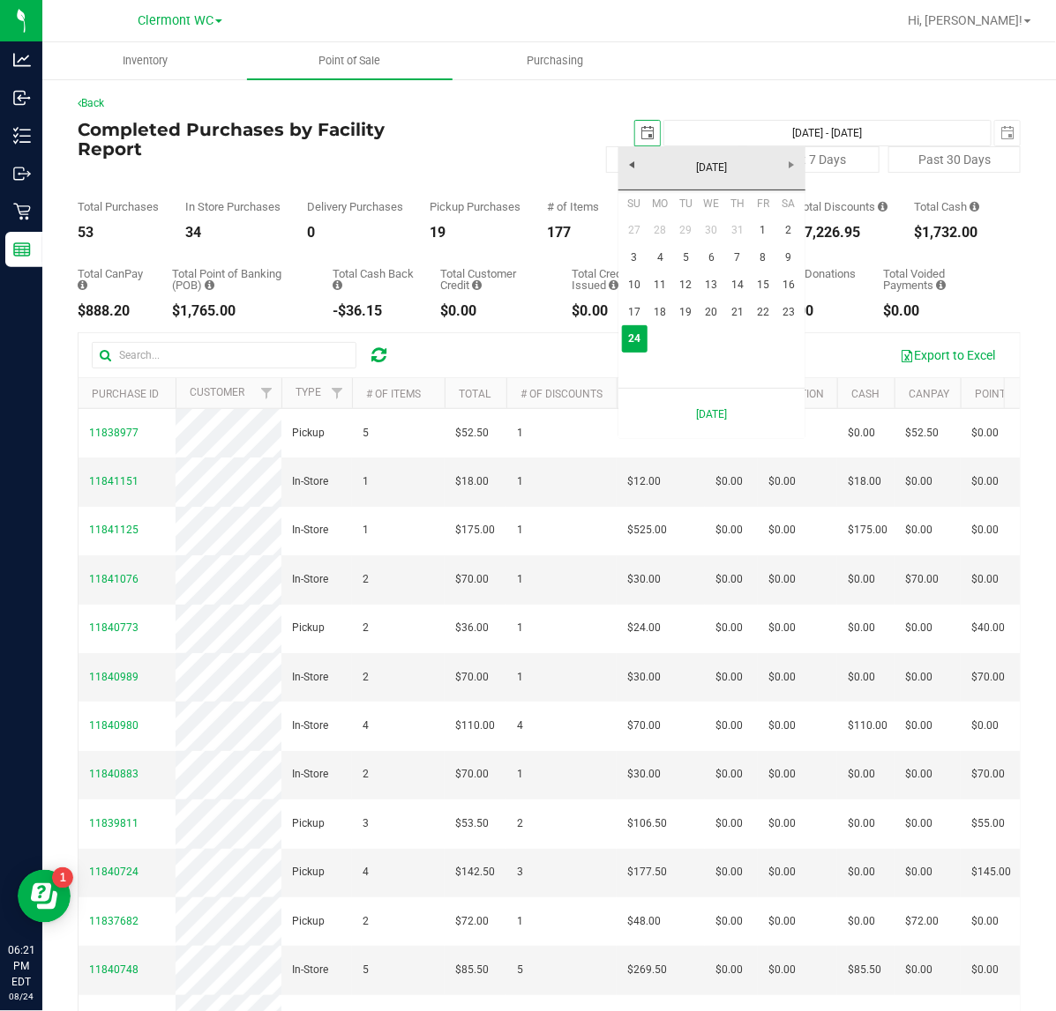
scroll to position [0, 44]
click at [754, 232] on link "1" at bounding box center [763, 230] width 26 height 27
type input "[DATE]"
type input "[DATE] - [DATE]"
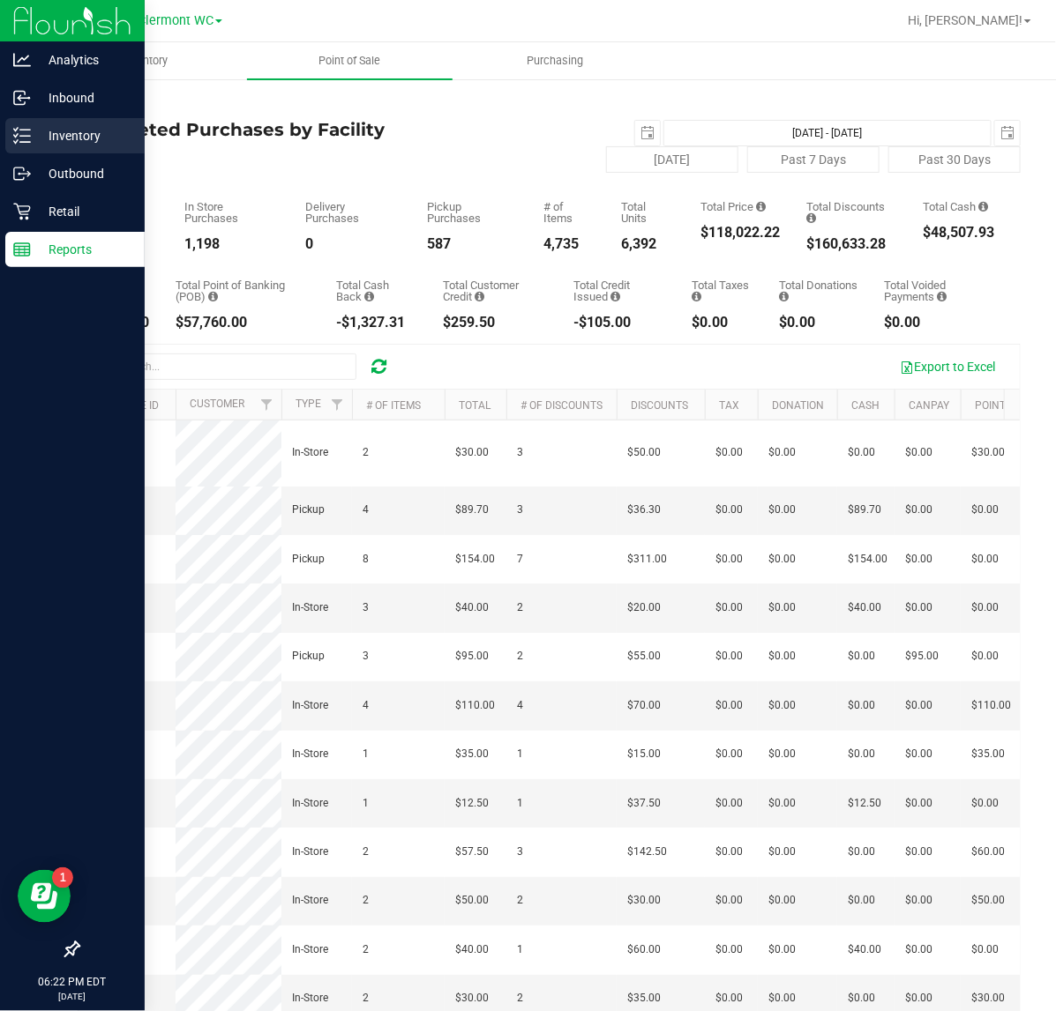
click at [100, 138] on p "Inventory" at bounding box center [84, 135] width 106 height 21
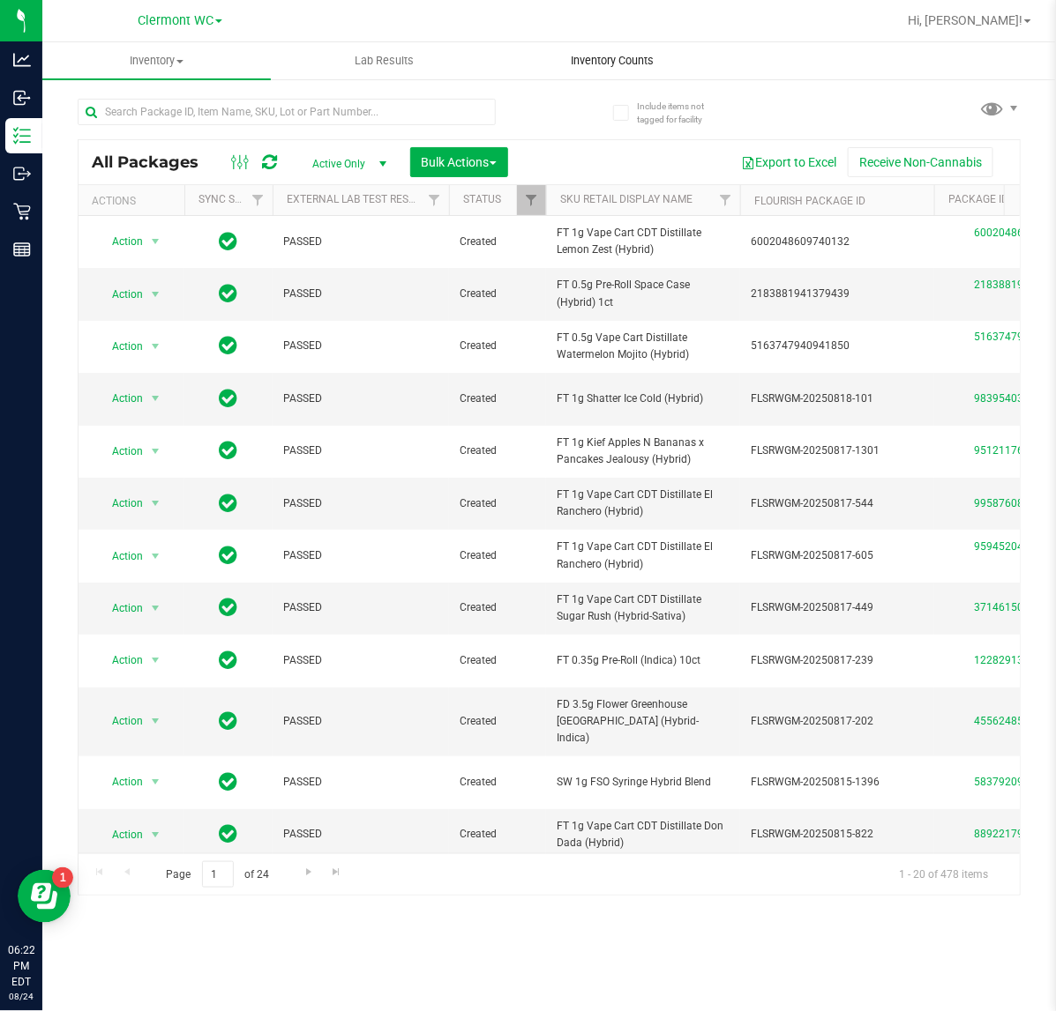
click at [607, 58] on span "Inventory Counts" at bounding box center [612, 61] width 131 height 16
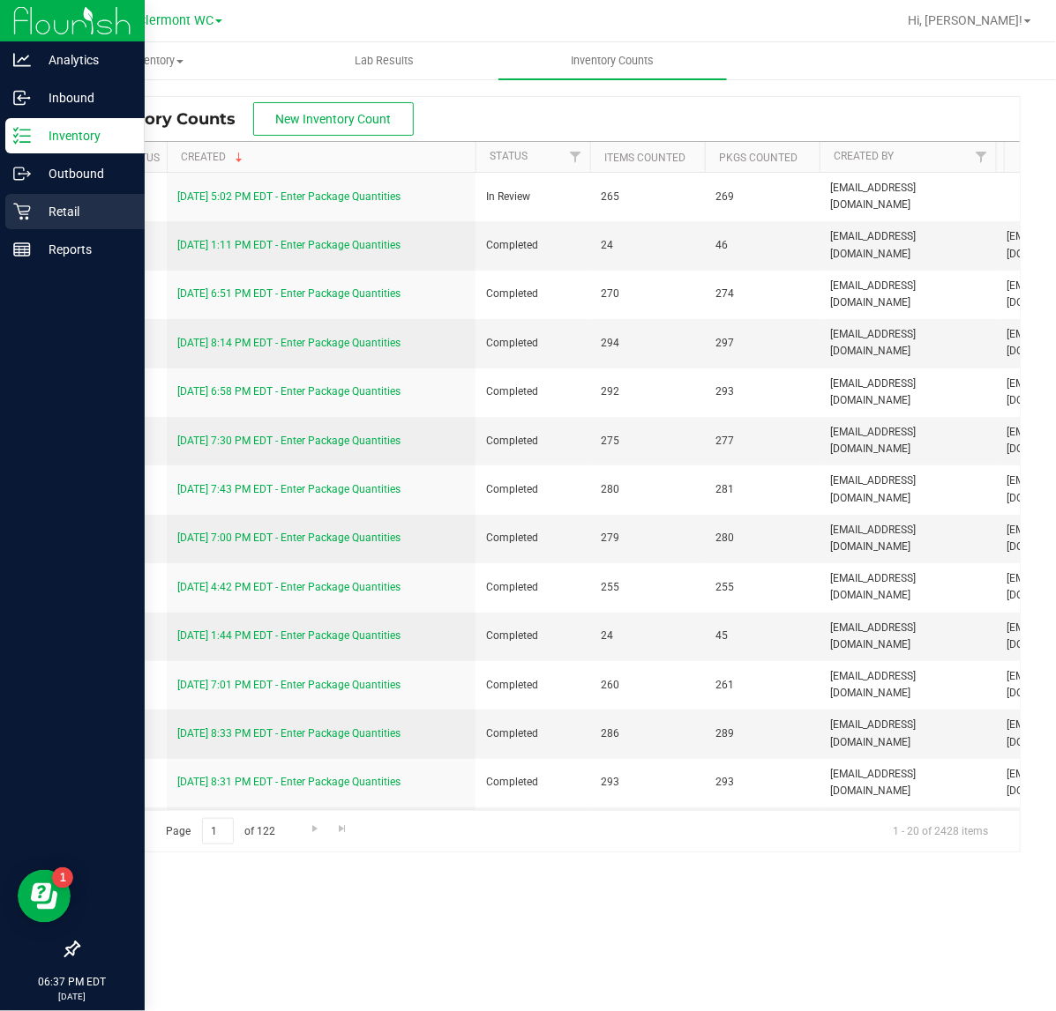
click at [45, 203] on p "Retail" at bounding box center [84, 211] width 106 height 21
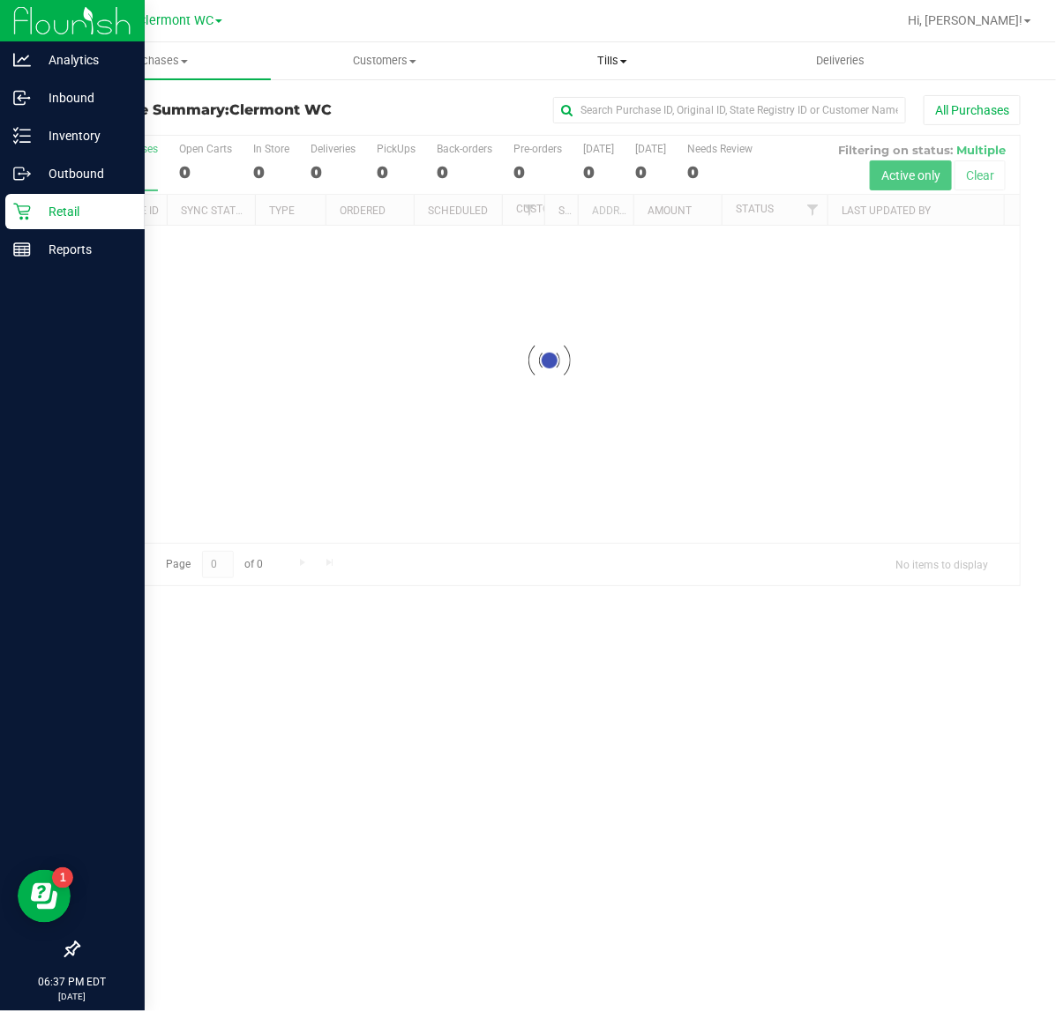
click at [593, 67] on span "Tills" at bounding box center [612, 61] width 227 height 16
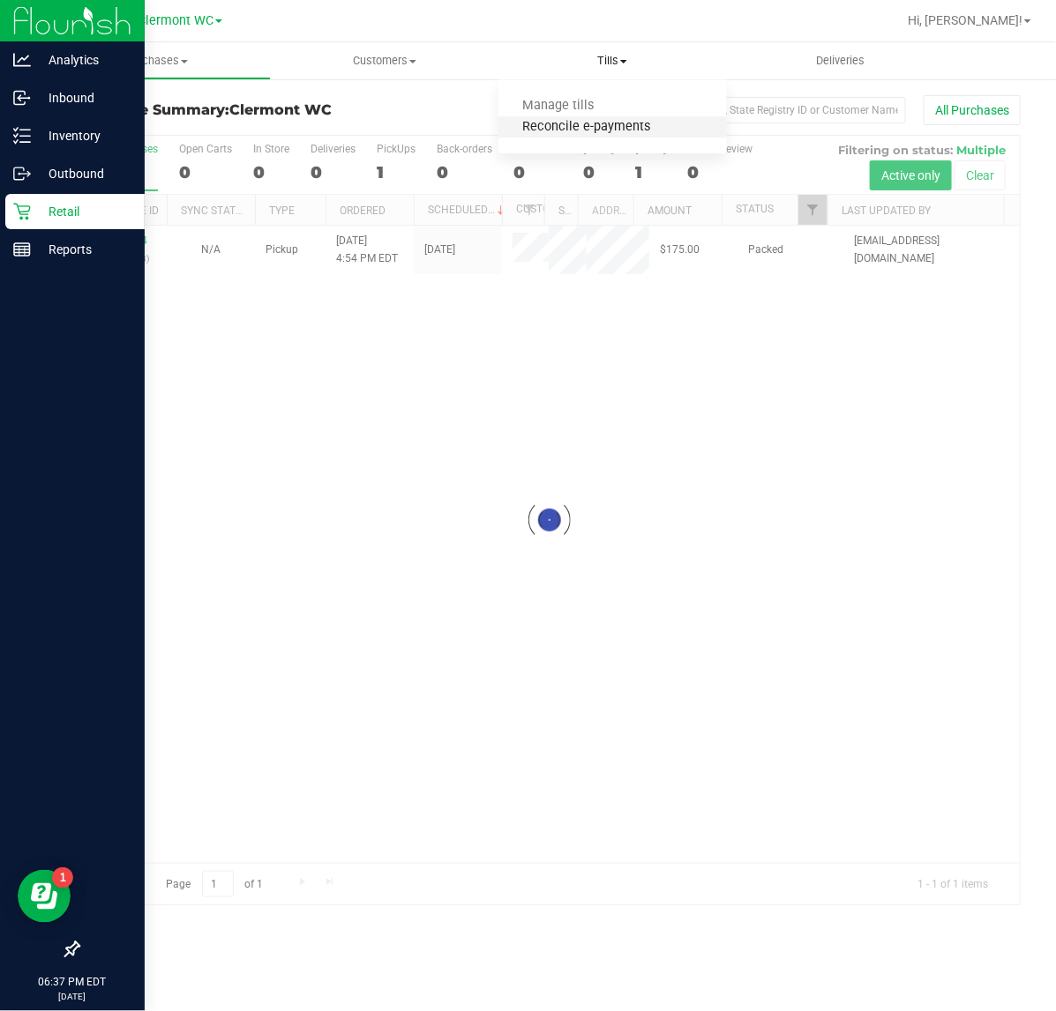
click at [601, 130] on span "Reconcile e-payments" at bounding box center [585, 127] width 175 height 15
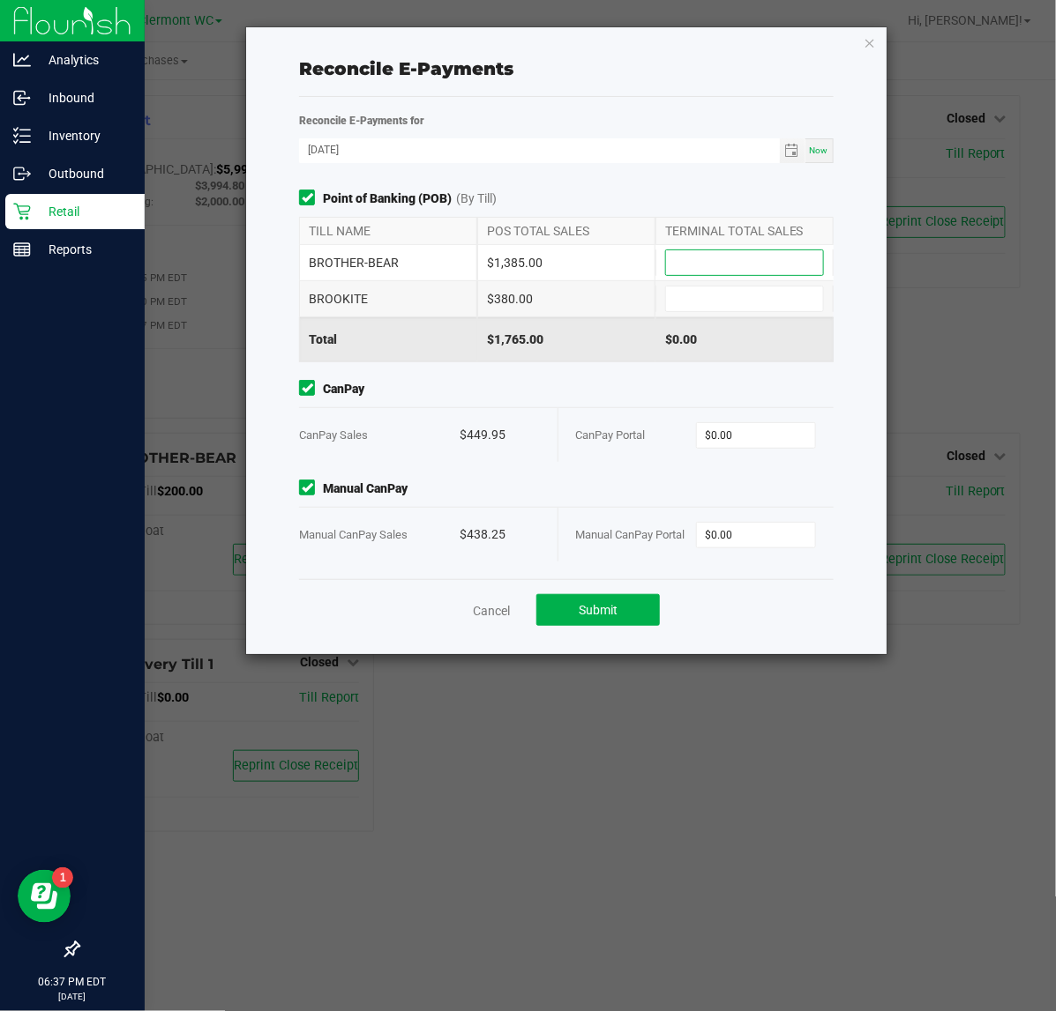
click at [728, 269] on input at bounding box center [744, 262] width 157 height 25
type input "$1,385.00"
type input "$380.00"
type input "$449.95"
click at [748, 536] on input "0" at bounding box center [756, 535] width 118 height 25
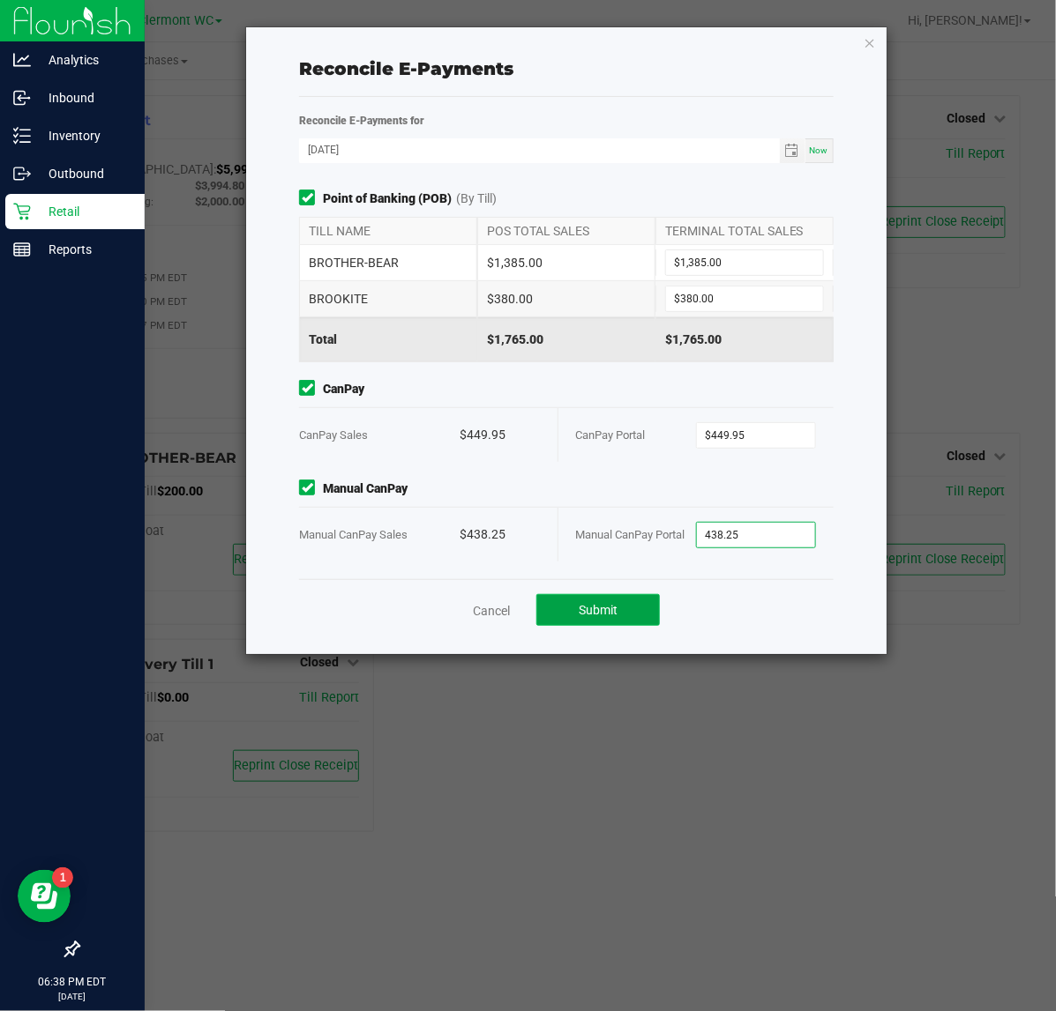
type input "$438.25"
click at [636, 596] on button "Submit" at bounding box center [597, 610] width 123 height 32
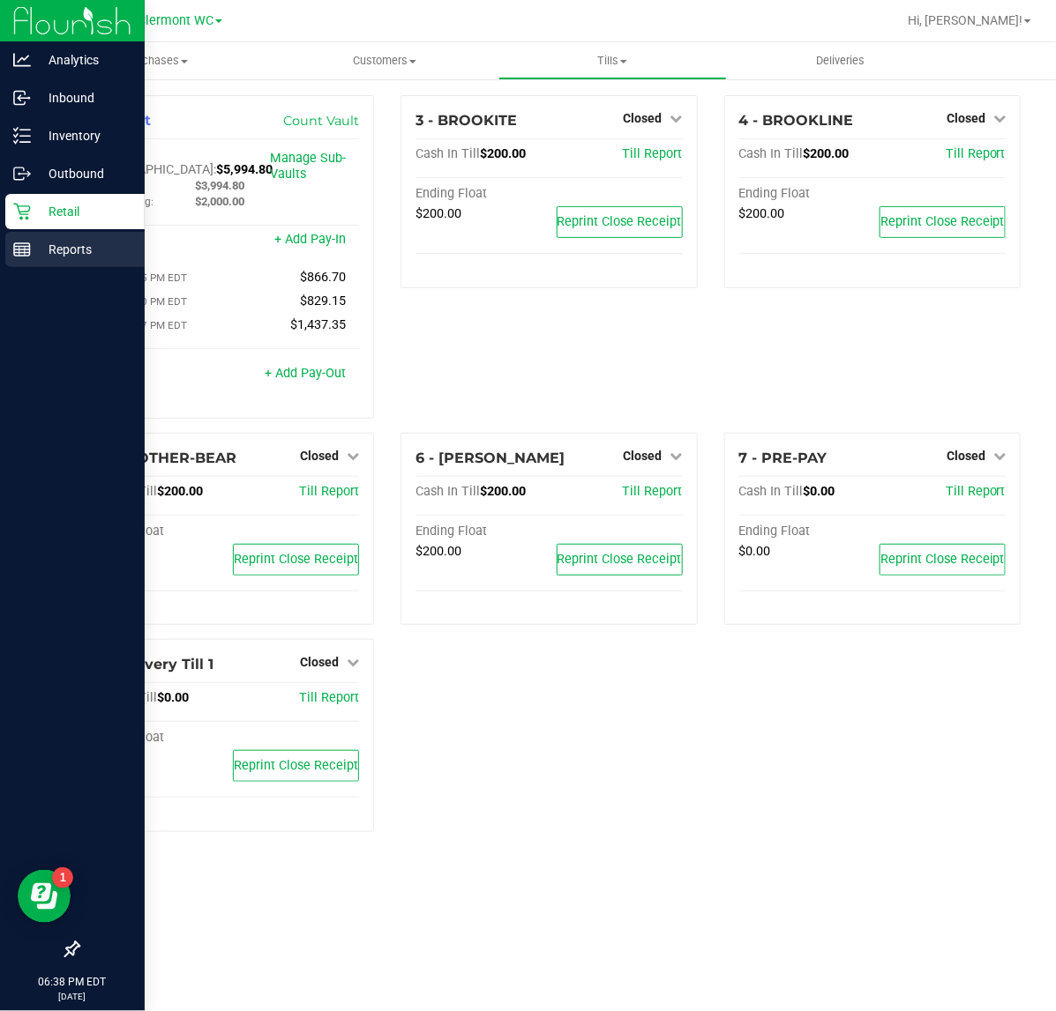
click at [28, 253] on line at bounding box center [22, 253] width 16 height 0
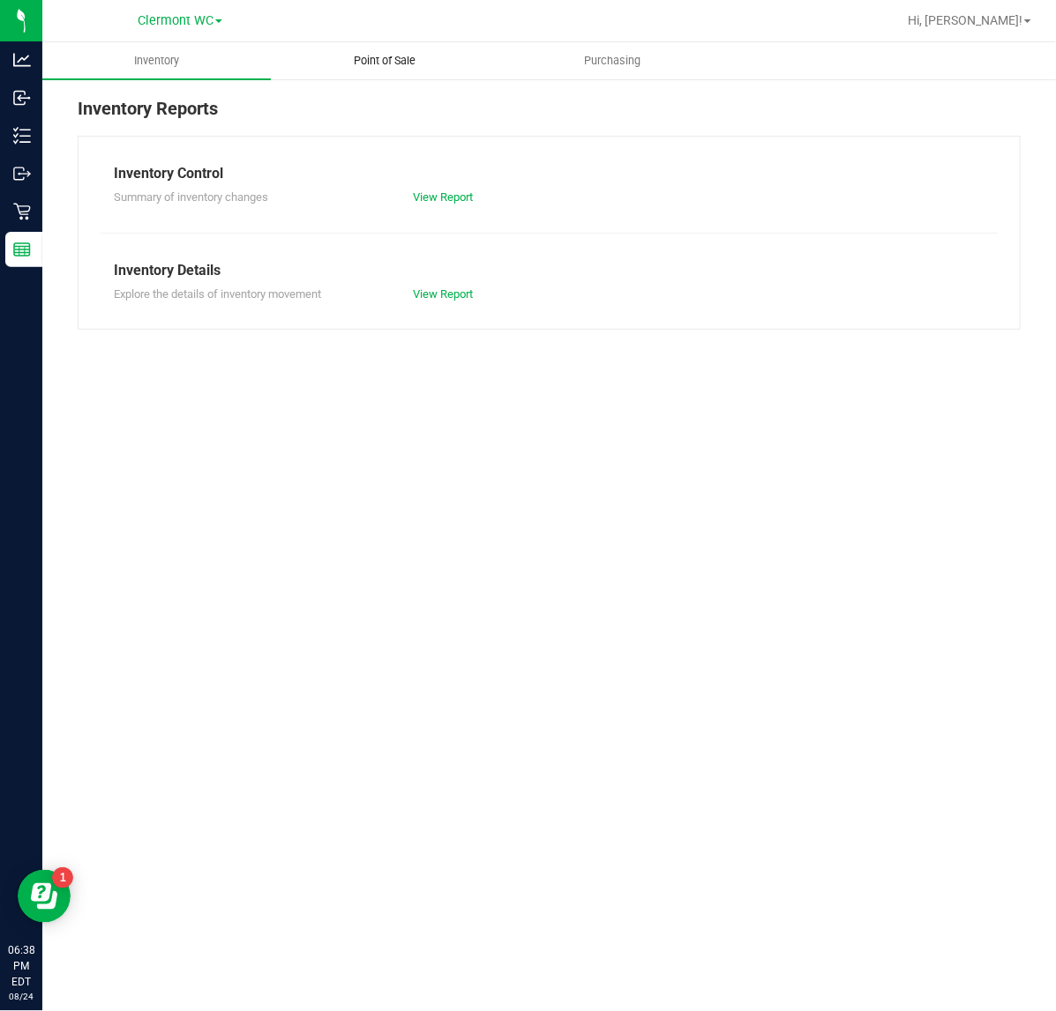
click at [370, 69] on uib-tab-heading "Point of Sale" at bounding box center [385, 60] width 227 height 35
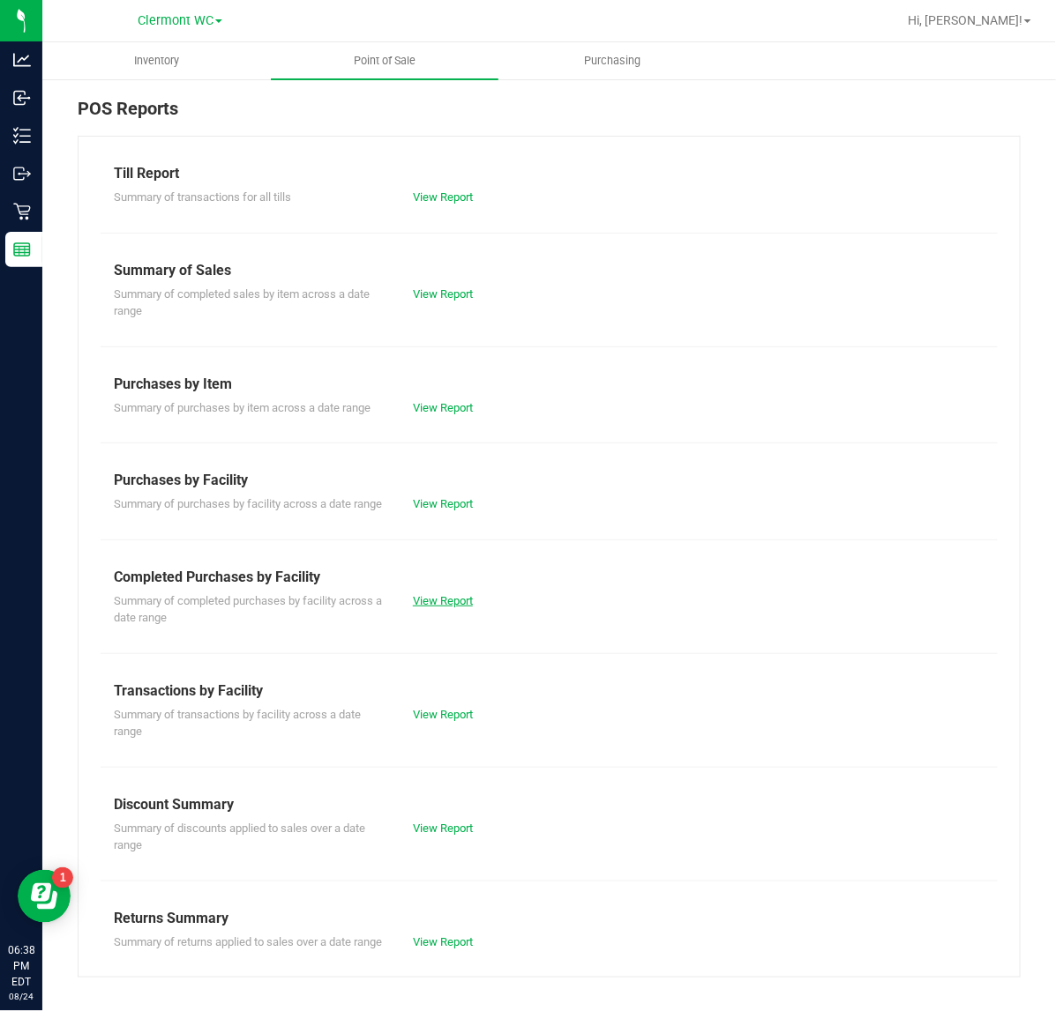
click at [452, 608] on link "View Report" at bounding box center [443, 600] width 60 height 13
